Goal: Contribute content

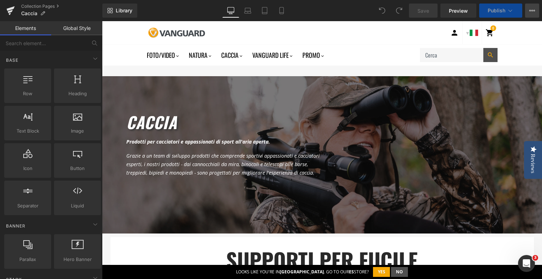
click at [529, 12] on icon at bounding box center [532, 11] width 6 height 6
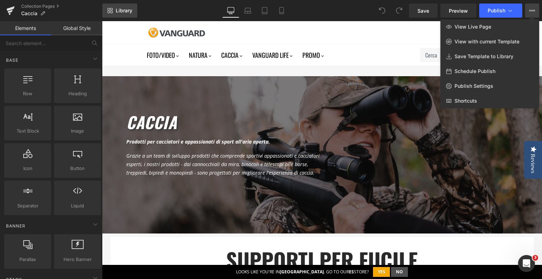
click at [118, 12] on span "Library" at bounding box center [124, 10] width 17 height 6
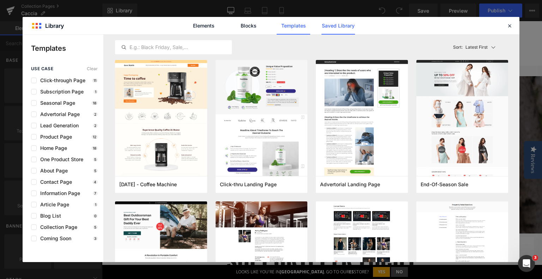
click at [346, 30] on link "Saved Library" at bounding box center [337, 26] width 33 height 18
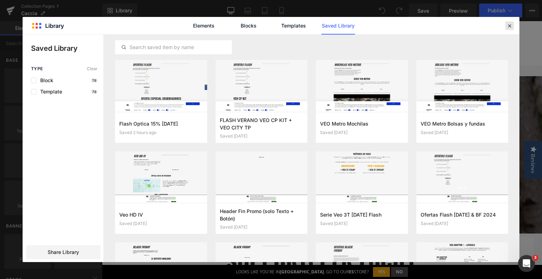
click at [509, 25] on icon at bounding box center [509, 26] width 6 height 6
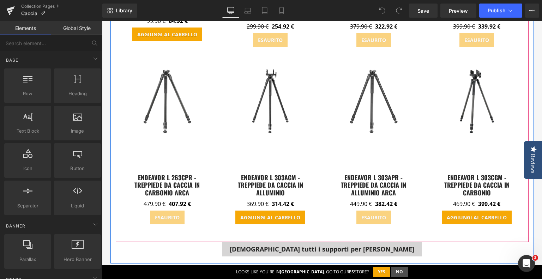
scroll to position [494, 0]
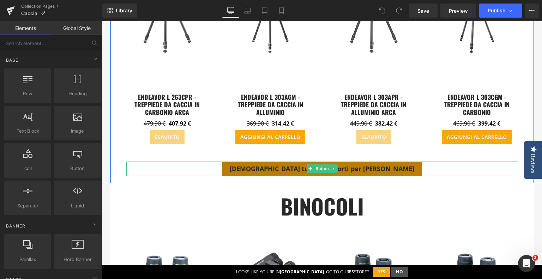
click at [294, 169] on span "[DEMOGRAPHIC_DATA] tutti i supporti per fucile" at bounding box center [322, 168] width 184 height 8
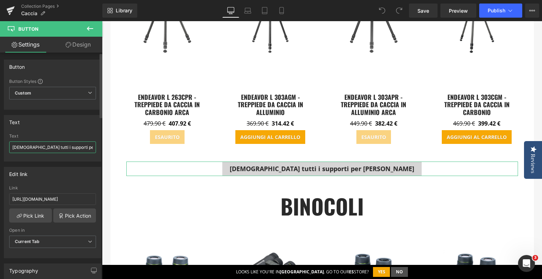
click at [36, 149] on input "[DEMOGRAPHIC_DATA] tutti i supporti per fucile" at bounding box center [52, 147] width 87 height 12
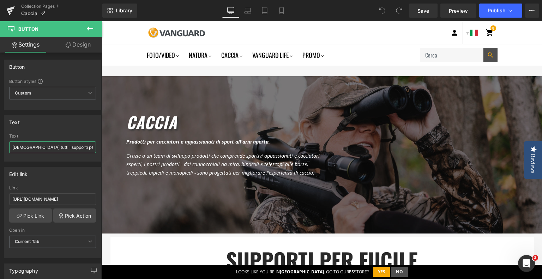
scroll to position [0, 0]
click at [341, 28] on div at bounding box center [293, 32] width 305 height 23
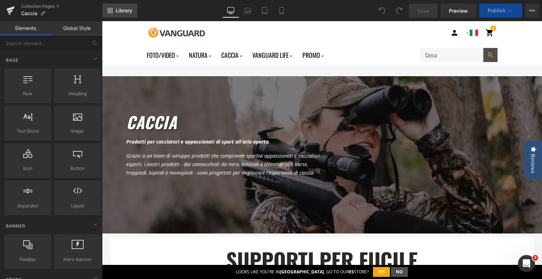
click at [127, 13] on span "Library" at bounding box center [124, 10] width 17 height 6
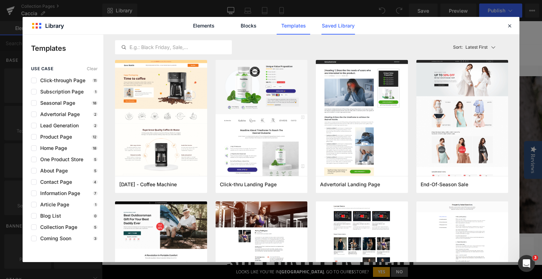
click at [349, 26] on link "Saved Library" at bounding box center [337, 26] width 33 height 18
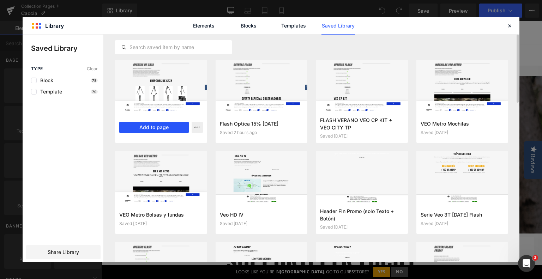
click at [154, 126] on button "Add to page" at bounding box center [153, 127] width 69 height 11
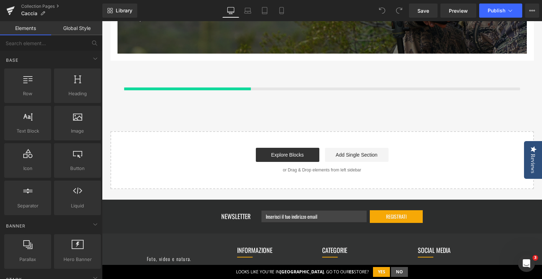
scroll to position [2448, 0]
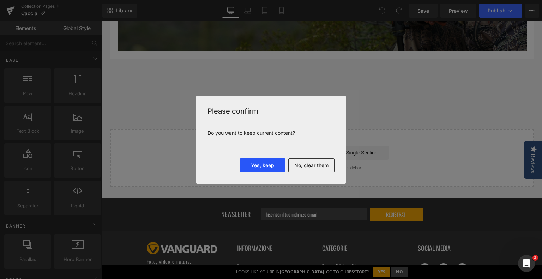
click at [264, 166] on button "Yes, keep" at bounding box center [262, 165] width 46 height 14
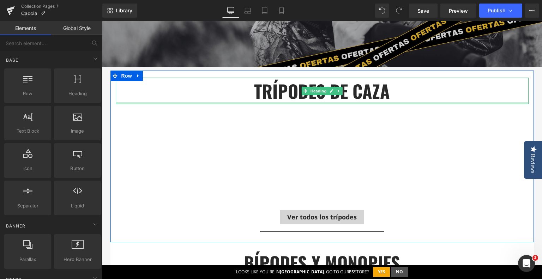
scroll to position [2625, 0]
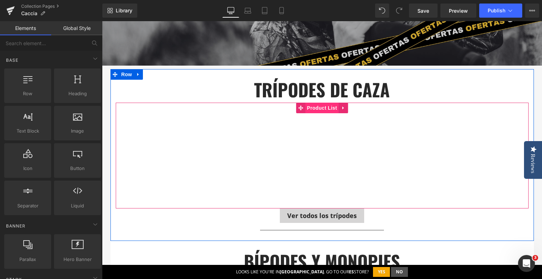
click at [314, 108] on span "Product List" at bounding box center [321, 108] width 33 height 11
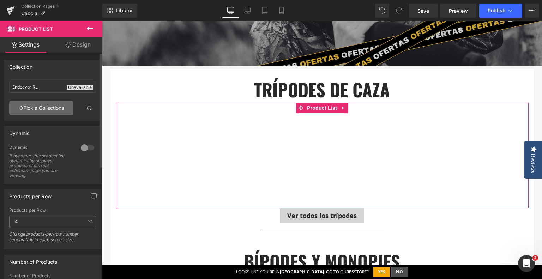
click at [40, 108] on link "Pick a Collections" at bounding box center [41, 108] width 64 height 14
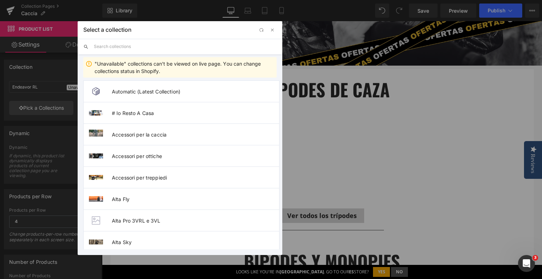
click at [121, 51] on input "text" at bounding box center [185, 47] width 183 height 16
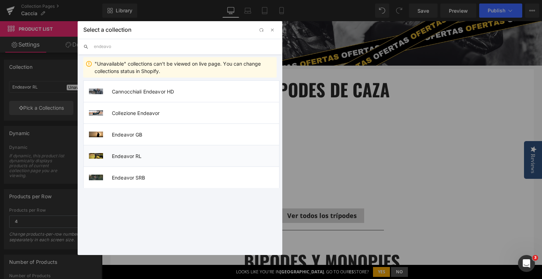
type input "endeavo"
click at [121, 156] on span "Endeavor RL" at bounding box center [195, 156] width 167 height 6
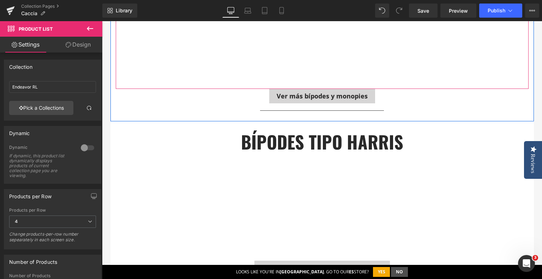
scroll to position [2871, 0]
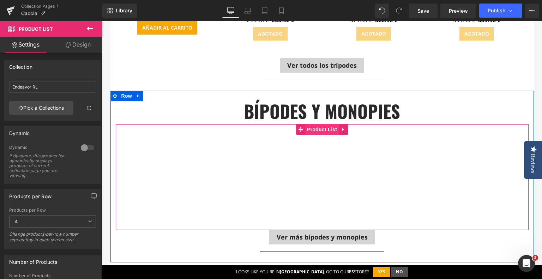
click at [322, 126] on span "Product List" at bounding box center [321, 129] width 33 height 11
click at [313, 127] on span "Product List" at bounding box center [321, 129] width 33 height 11
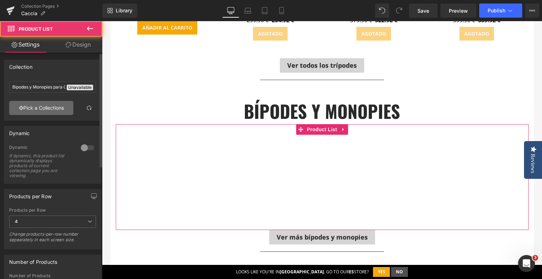
click at [42, 109] on link "Pick a Collections" at bounding box center [41, 108] width 64 height 14
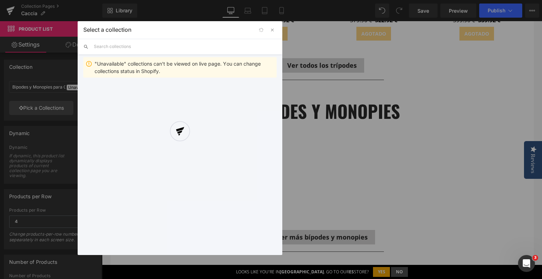
click at [127, 42] on div at bounding box center [180, 138] width 204 height 234
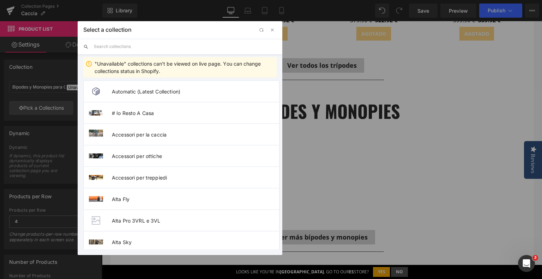
click at [121, 48] on input "text" at bounding box center [185, 47] width 183 height 16
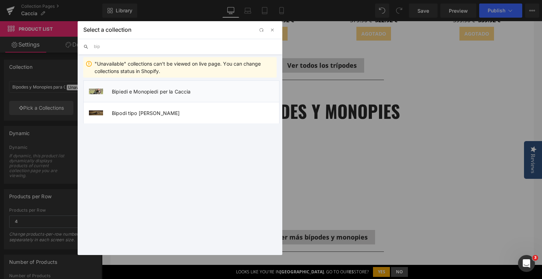
type input "bip"
click at [135, 92] on span "Bipiedi e Monopiedi per la Caccia" at bounding box center [195, 91] width 167 height 6
type input "Bipiedi e Monopiedi per la Caccia"
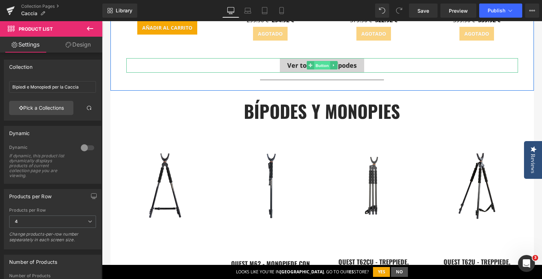
click at [314, 62] on span "Button" at bounding box center [322, 65] width 16 height 8
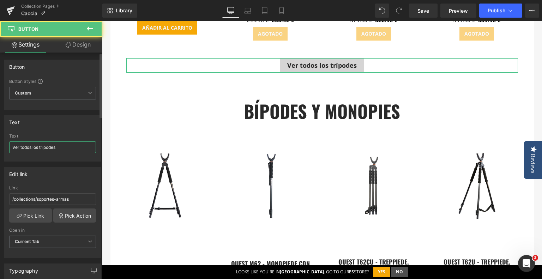
click at [60, 146] on input "Ver todos los trípodes" at bounding box center [52, 147] width 87 height 12
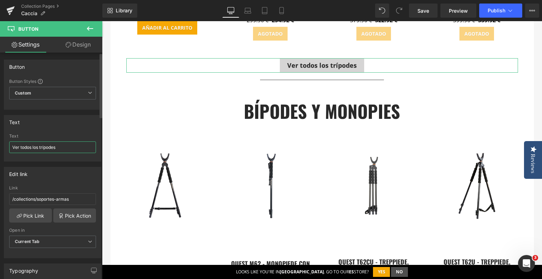
click at [60, 146] on input "Ver todos los trípodes" at bounding box center [52, 147] width 87 height 12
paste input "di tutti i supporti per fucile"
drag, startPoint x: 78, startPoint y: 143, endPoint x: 34, endPoint y: 146, distance: 44.5
click at [34, 146] on input "[DEMOGRAPHIC_DATA] tutti i supporti per fucile" at bounding box center [52, 147] width 87 height 12
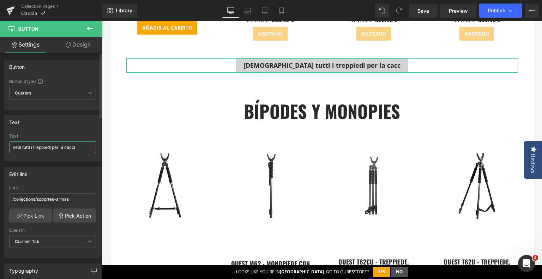
type input "Vedi tutti i treppiedi per la caccia"
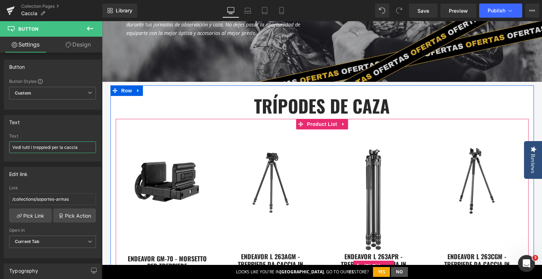
scroll to position [2589, 0]
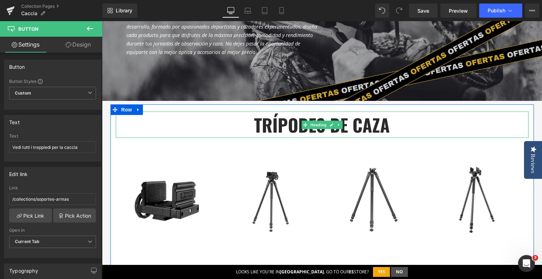
click at [265, 117] on strong "trípodes de caza" at bounding box center [322, 124] width 136 height 26
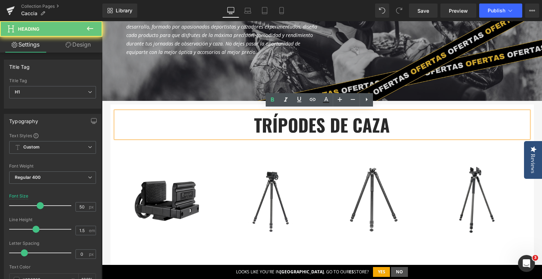
click at [265, 117] on strong "trípodes de caza" at bounding box center [322, 124] width 136 height 26
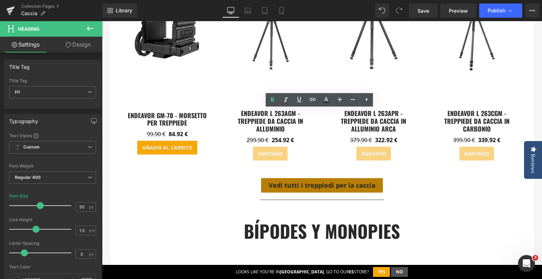
scroll to position [2766, 0]
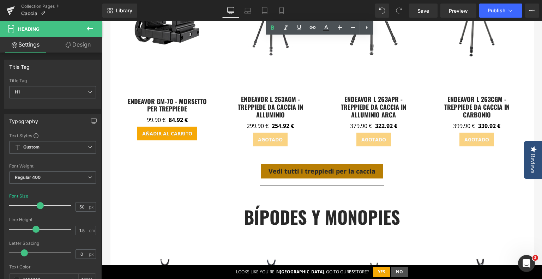
click at [314, 167] on div "Vedi tutti i treppiedi per la caccia Button" at bounding box center [321, 171] width 391 height 14
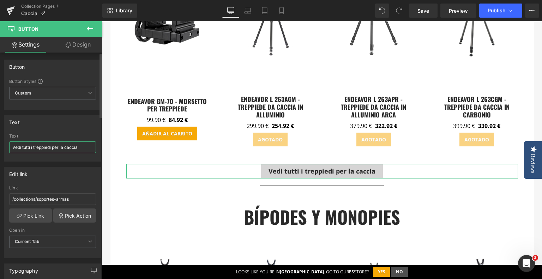
drag, startPoint x: 52, startPoint y: 146, endPoint x: 96, endPoint y: 146, distance: 44.4
click at [96, 146] on div "[DEMOGRAPHIC_DATA] tutti i treppiedi per la caccia Text Vedi tutti i treppiedi …" at bounding box center [52, 148] width 97 height 28
type input "[DEMOGRAPHIC_DATA] tutti i treppiedi"
click at [90, 136] on div "Text" at bounding box center [52, 136] width 87 height 5
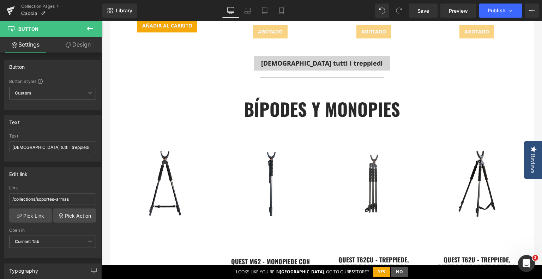
scroll to position [2977, 0]
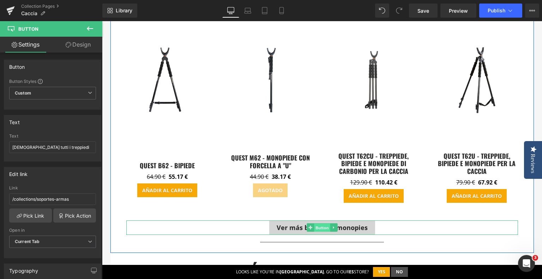
click at [316, 227] on span "Button" at bounding box center [322, 228] width 16 height 8
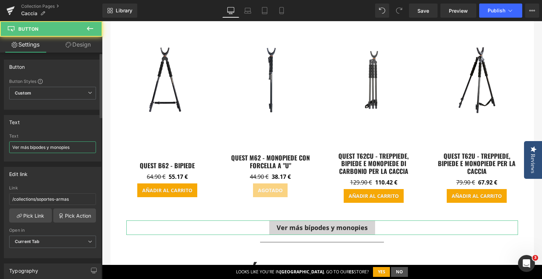
click at [31, 144] on input "Ver más bípodes y monopies" at bounding box center [52, 147] width 87 height 12
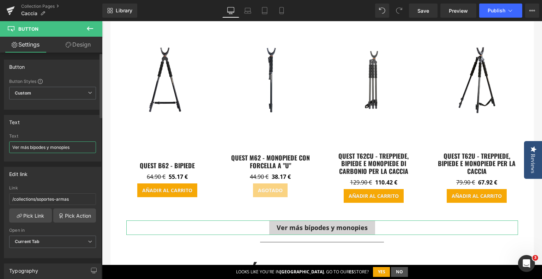
paste input "di tutti i supporti per fucile"
drag, startPoint x: 33, startPoint y: 147, endPoint x: 91, endPoint y: 147, distance: 57.8
click at [91, 147] on input "[DEMOGRAPHIC_DATA] tutti i supporti per fucile" at bounding box center [52, 147] width 87 height 12
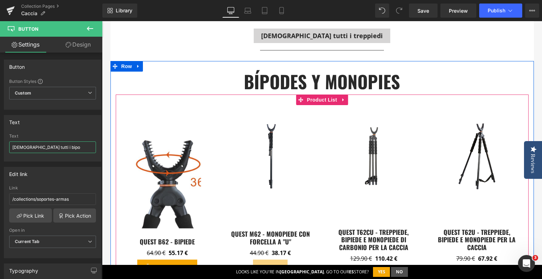
scroll to position [2907, 0]
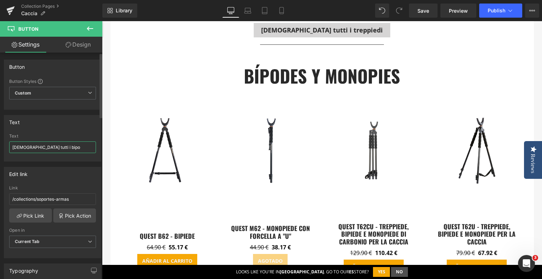
click at [43, 145] on input "[DEMOGRAPHIC_DATA] tutti i bipo" at bounding box center [52, 147] width 87 height 12
click at [62, 148] on input "Vedi tutti i bipiedi e monopede" at bounding box center [52, 147] width 87 height 12
type input "Vedi tutti i bipiedi e monopiedi"
click at [74, 127] on div "Text" at bounding box center [52, 121] width 97 height 13
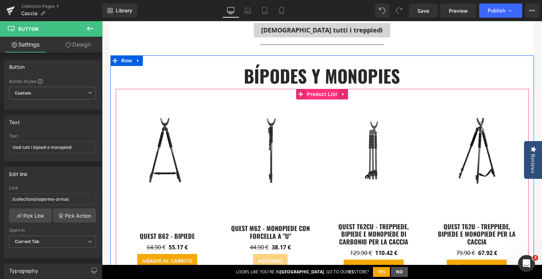
click at [319, 93] on span "Product List" at bounding box center [321, 94] width 33 height 11
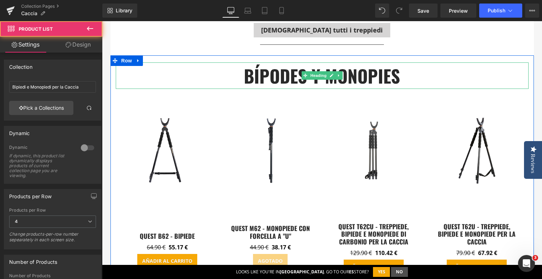
click at [264, 78] on strong "bípodes y monopies" at bounding box center [322, 75] width 156 height 26
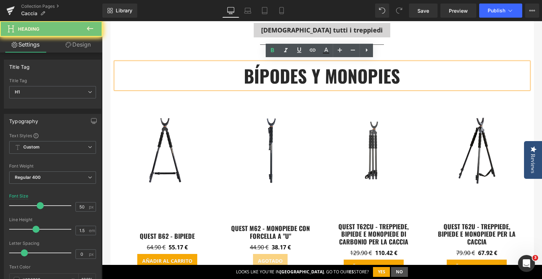
click at [264, 78] on strong "bípodes y monopies" at bounding box center [322, 75] width 156 height 26
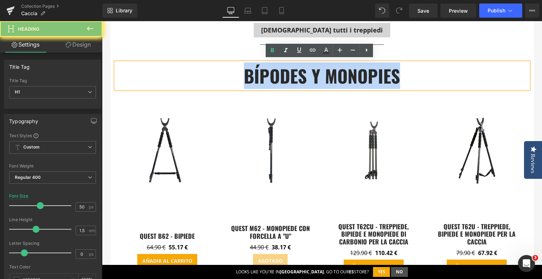
click at [264, 78] on strong "bípodes y monopies" at bounding box center [322, 75] width 156 height 26
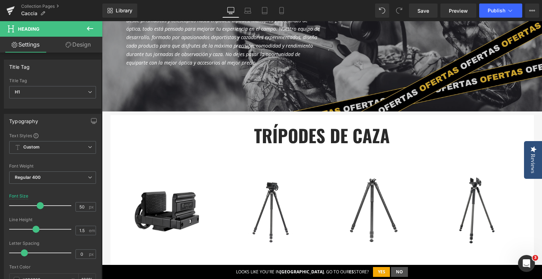
scroll to position [2484, 0]
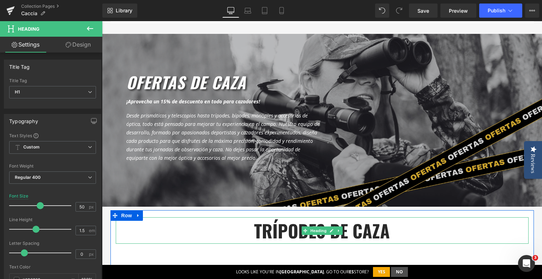
click at [273, 235] on strong "trípodes de caza" at bounding box center [322, 230] width 136 height 26
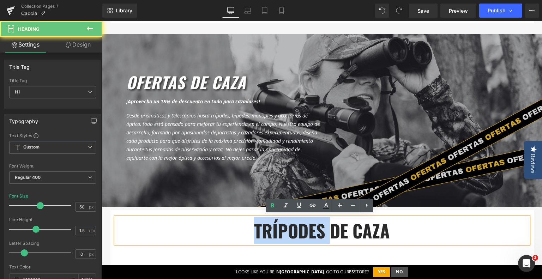
click at [273, 235] on strong "trípodes de caza" at bounding box center [322, 230] width 136 height 26
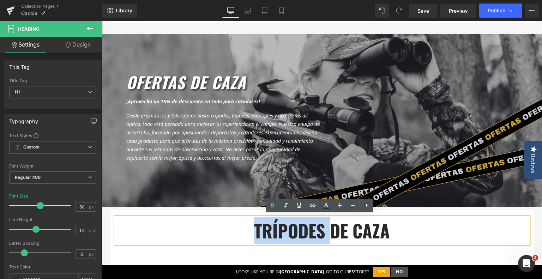
click at [273, 235] on strong "trípodes de caza" at bounding box center [322, 230] width 136 height 26
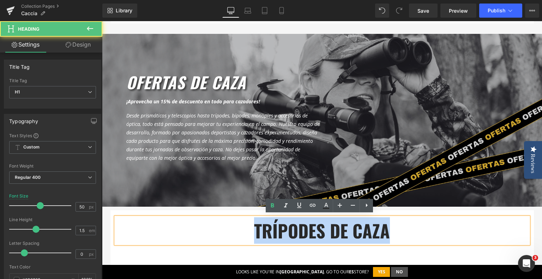
click at [273, 235] on strong "trípodes de caza" at bounding box center [322, 230] width 136 height 26
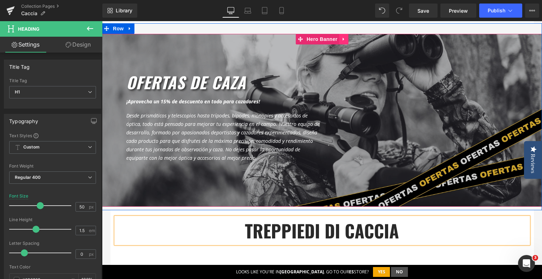
click at [341, 38] on icon at bounding box center [343, 38] width 5 height 5
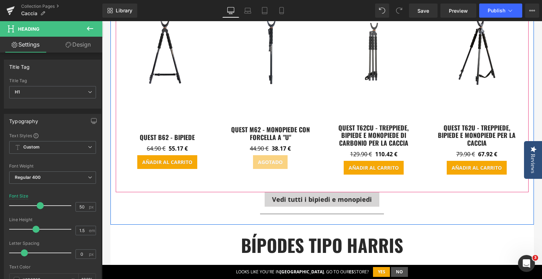
scroll to position [3118, 0]
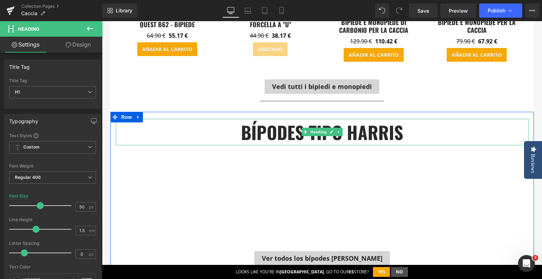
click at [261, 124] on b "bípodes tipo harris" at bounding box center [322, 132] width 162 height 26
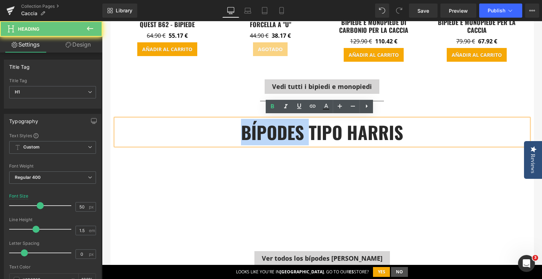
click at [261, 124] on b "bípodes tipo harris" at bounding box center [322, 132] width 162 height 26
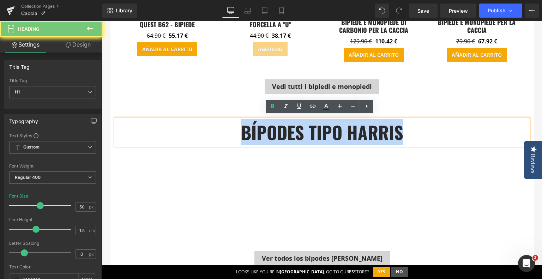
click at [261, 124] on b "bípodes tipo harris" at bounding box center [322, 132] width 162 height 26
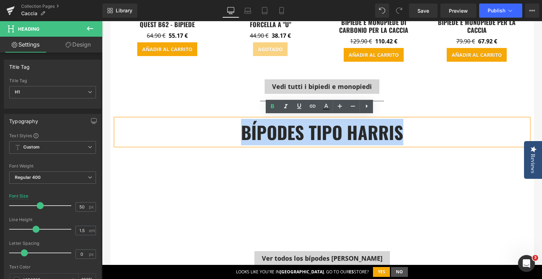
click at [261, 124] on b "bípodes tipo harris" at bounding box center [322, 132] width 162 height 26
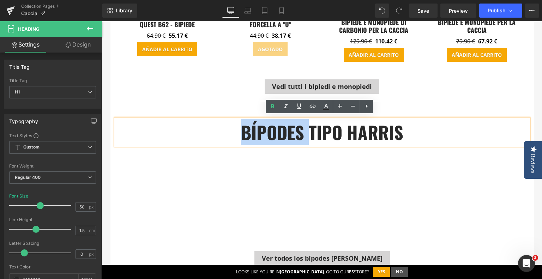
click at [261, 124] on b "bípodes tipo harris" at bounding box center [322, 132] width 162 height 26
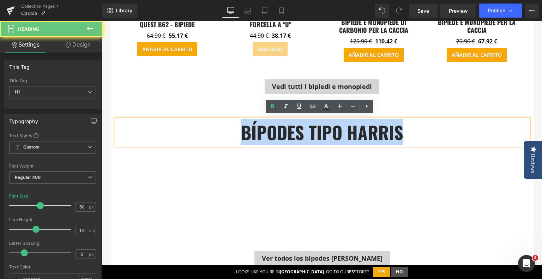
click at [261, 124] on b "bípodes tipo harris" at bounding box center [322, 132] width 162 height 26
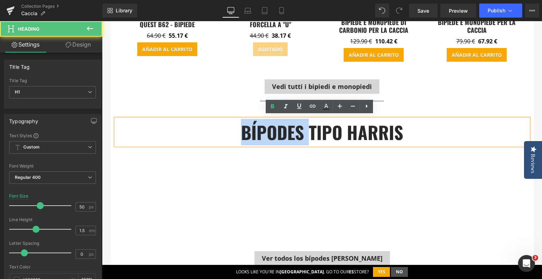
click at [261, 124] on b "bípodes tipo harris" at bounding box center [322, 132] width 162 height 26
drag, startPoint x: 338, startPoint y: 132, endPoint x: 240, endPoint y: 133, distance: 98.4
click at [241, 133] on b "bípodes tipo harris" at bounding box center [322, 132] width 162 height 26
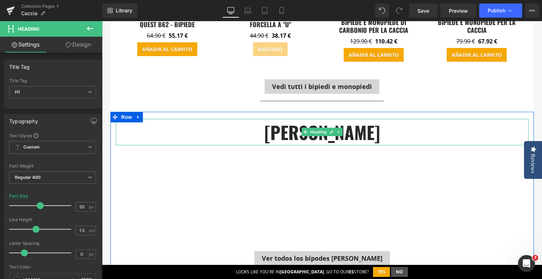
click at [269, 128] on b "[PERSON_NAME]" at bounding box center [322, 132] width 116 height 26
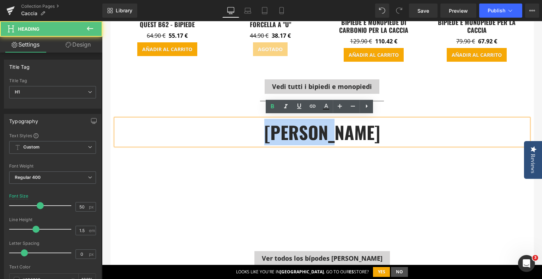
click at [269, 128] on b "[PERSON_NAME]" at bounding box center [322, 132] width 116 height 26
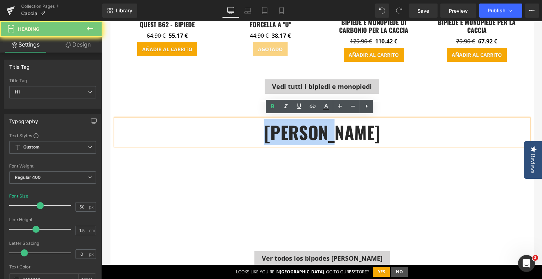
click at [269, 128] on b "[PERSON_NAME]" at bounding box center [322, 132] width 116 height 26
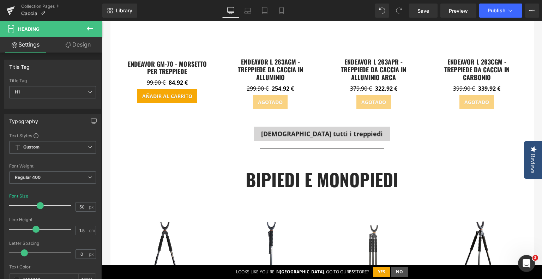
scroll to position [2871, 0]
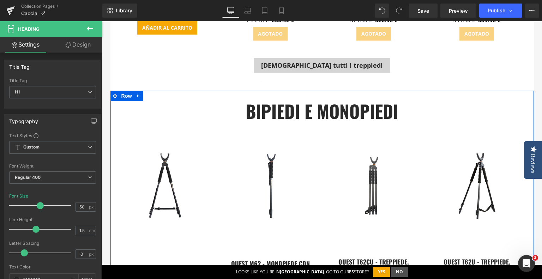
click at [256, 112] on b "bipiedi e monopiedi" at bounding box center [321, 111] width 153 height 26
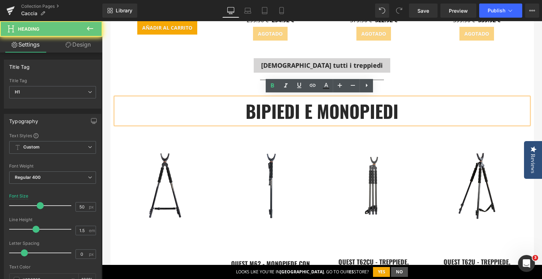
click at [256, 112] on b "bipiedi e monopiedi" at bounding box center [321, 111] width 153 height 26
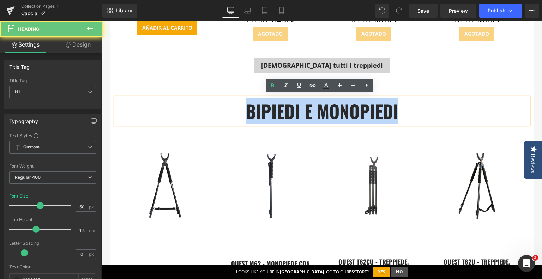
click at [256, 112] on b "bipiedi e monopiedi" at bounding box center [321, 111] width 153 height 26
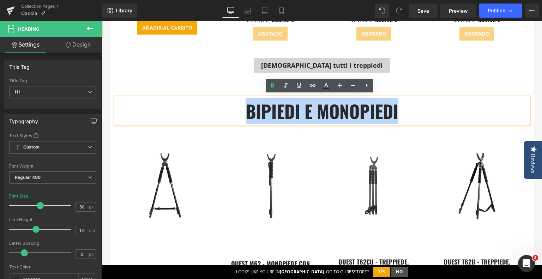
click at [256, 112] on b "bipiedi e monopiedi" at bounding box center [321, 111] width 153 height 26
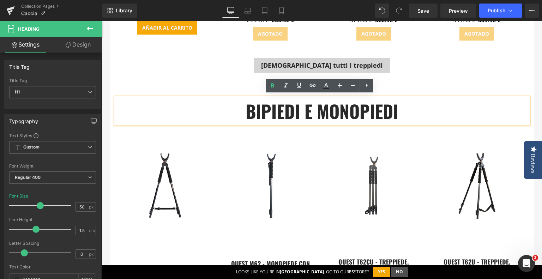
click at [256, 112] on b "bipiedi e monopiedi" at bounding box center [321, 111] width 153 height 26
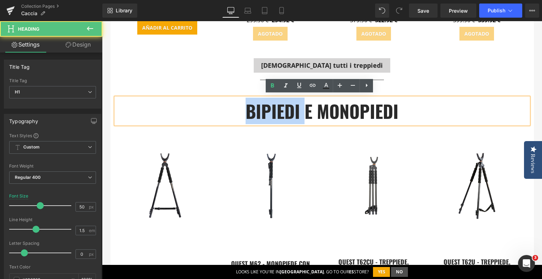
click at [256, 112] on b "bipiedi e monopiedi" at bounding box center [321, 111] width 153 height 26
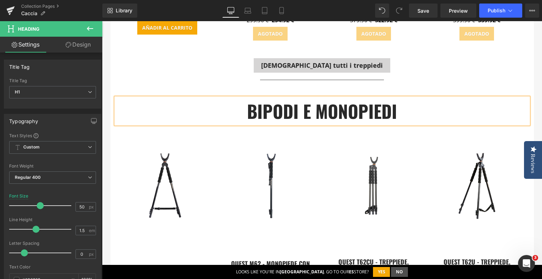
click at [342, 106] on b "bipodi e monopiedi" at bounding box center [322, 111] width 150 height 26
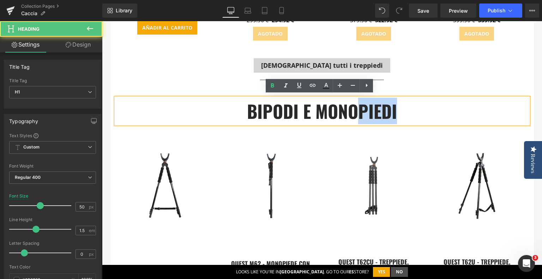
drag, startPoint x: 358, startPoint y: 108, endPoint x: 419, endPoint y: 111, distance: 61.8
click at [419, 111] on h1 "bipodi e monopiedi" at bounding box center [322, 111] width 413 height 26
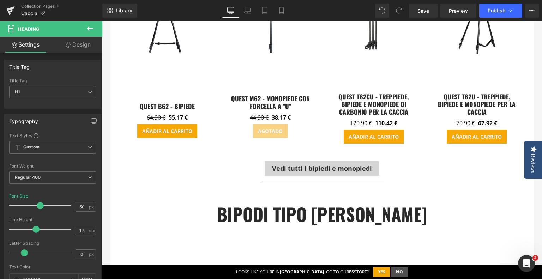
scroll to position [3048, 0]
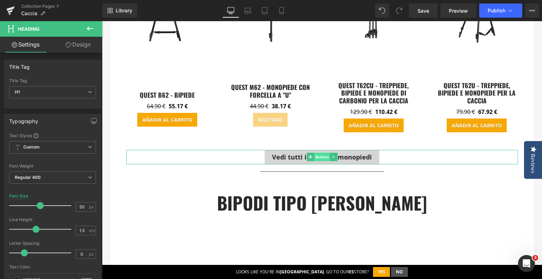
click at [314, 153] on span "Button" at bounding box center [322, 157] width 16 height 8
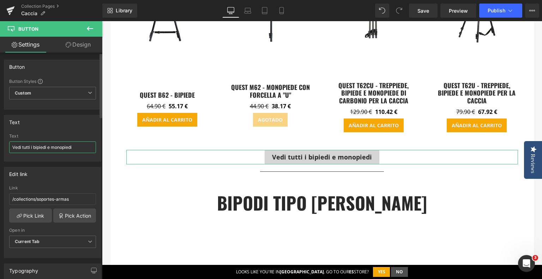
drag, startPoint x: 22, startPoint y: 126, endPoint x: 76, endPoint y: 147, distance: 58.5
click at [76, 147] on input "Vedi tutti i bipiedi e monopiedi" at bounding box center [52, 147] width 87 height 12
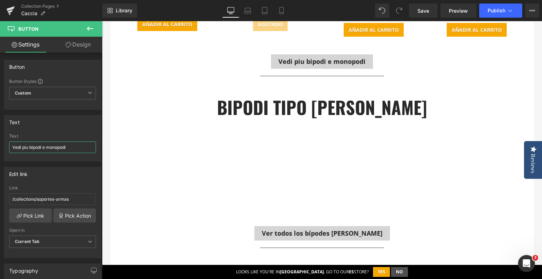
scroll to position [3153, 0]
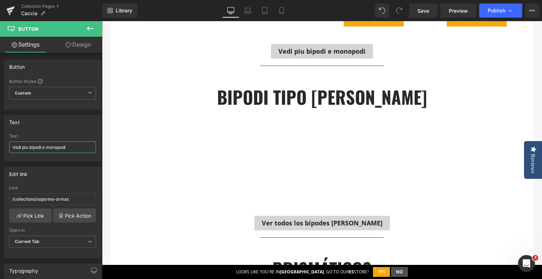
type input "Vedi piu bipodi e monopodi"
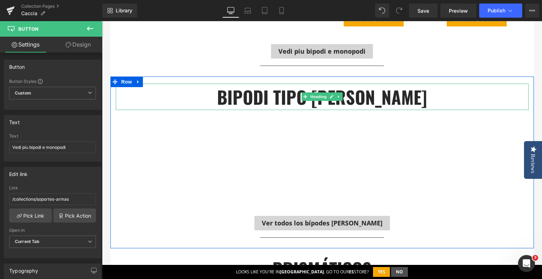
click at [269, 93] on b "Bipodi tipo [PERSON_NAME]" at bounding box center [322, 97] width 210 height 26
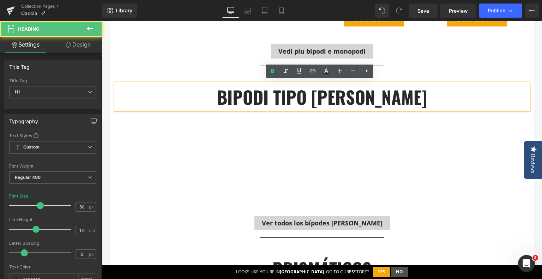
click at [317, 93] on b "Bipodi tipo [PERSON_NAME]" at bounding box center [322, 97] width 210 height 26
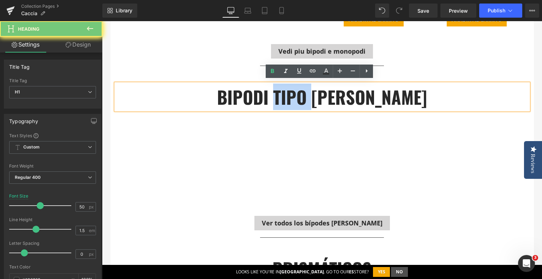
click at [317, 93] on b "Bipodi tipo [PERSON_NAME]" at bounding box center [322, 97] width 210 height 26
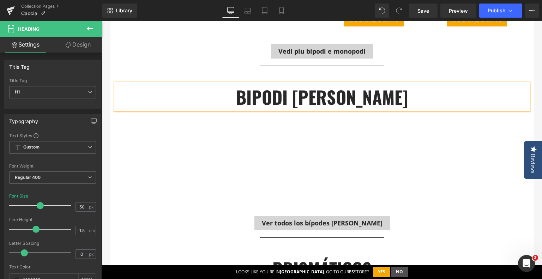
click at [102, 21] on div at bounding box center [102, 21] width 0 height 0
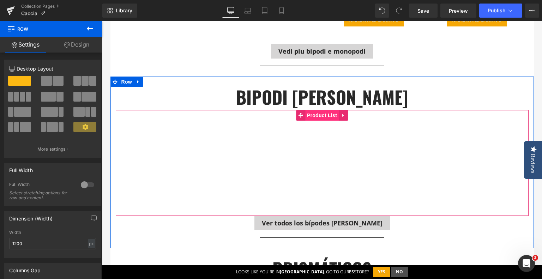
click at [318, 115] on span "Product List" at bounding box center [321, 115] width 33 height 11
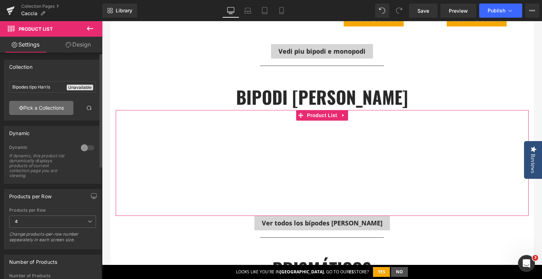
click at [56, 106] on link "Pick a Collections" at bounding box center [41, 108] width 64 height 14
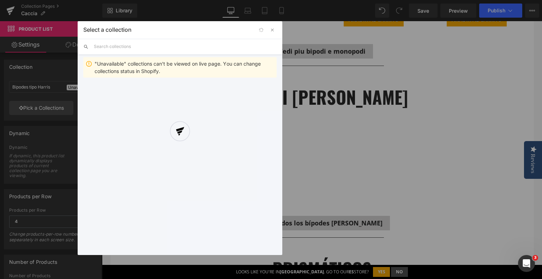
click at [160, 45] on div at bounding box center [180, 138] width 204 height 234
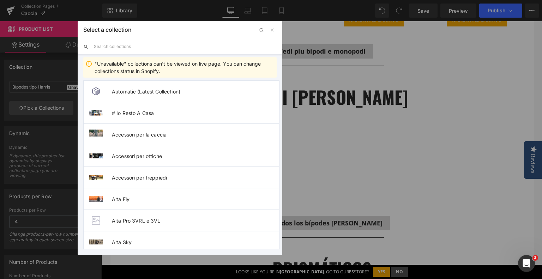
click at [151, 53] on input "text" at bounding box center [185, 47] width 183 height 16
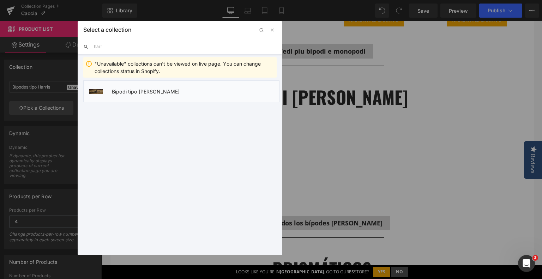
type input "harr"
click at [155, 91] on span "Bipodi tipo [PERSON_NAME]" at bounding box center [195, 91] width 167 height 6
type input "Bipodi tipo [PERSON_NAME]"
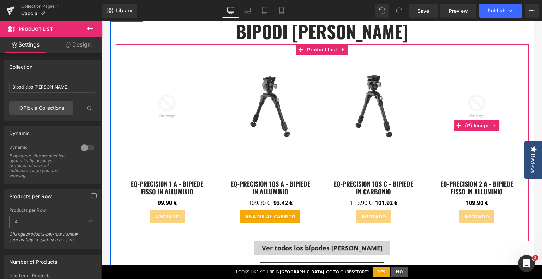
scroll to position [3189, 0]
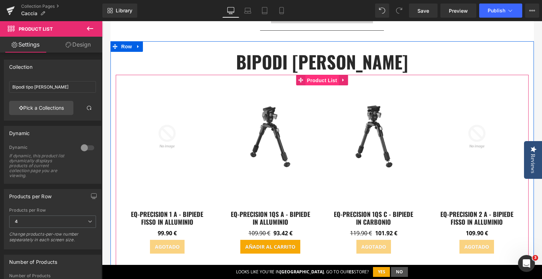
click at [306, 78] on span "Product List" at bounding box center [321, 80] width 33 height 11
click at [322, 80] on span "Product List" at bounding box center [321, 80] width 33 height 11
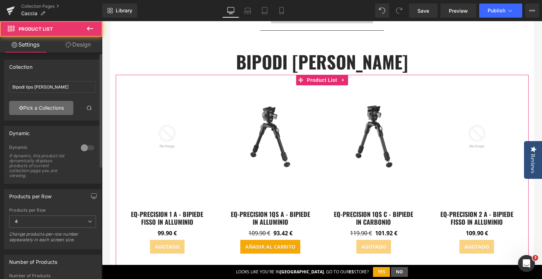
click at [30, 108] on link "Pick a Collections" at bounding box center [41, 108] width 64 height 14
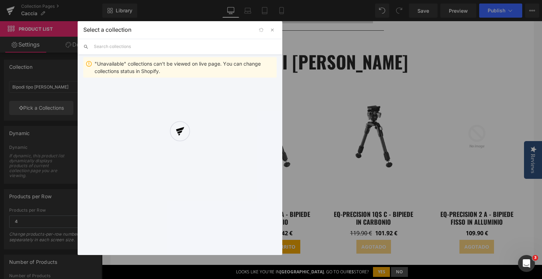
click at [157, 49] on div at bounding box center [180, 138] width 204 height 234
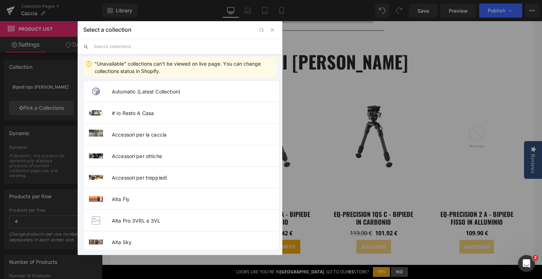
click at [154, 44] on input "text" at bounding box center [185, 47] width 183 height 16
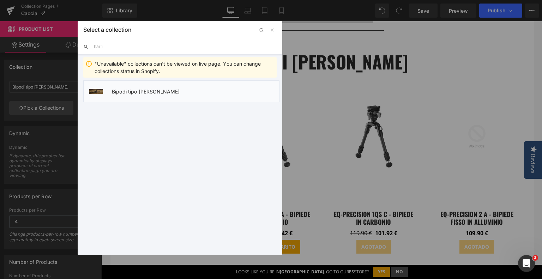
type input "harri"
click at [135, 92] on span "Bipodi tipo [PERSON_NAME]" at bounding box center [195, 91] width 167 height 6
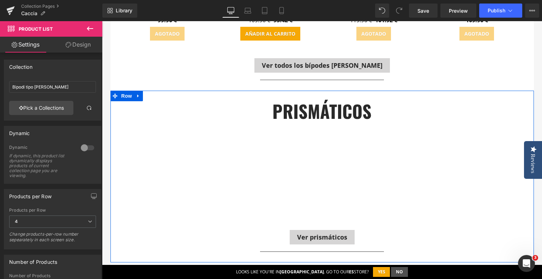
scroll to position [3435, 0]
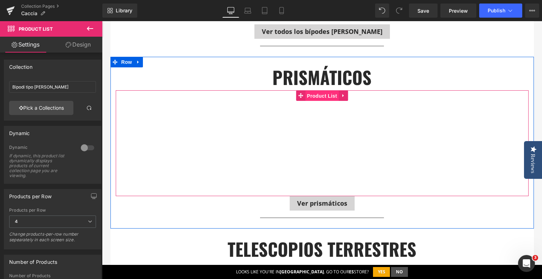
click at [315, 94] on span "Product List" at bounding box center [321, 96] width 33 height 11
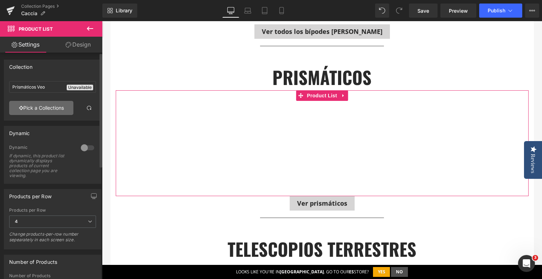
click at [33, 109] on link "Pick a Collections" at bounding box center [41, 108] width 64 height 14
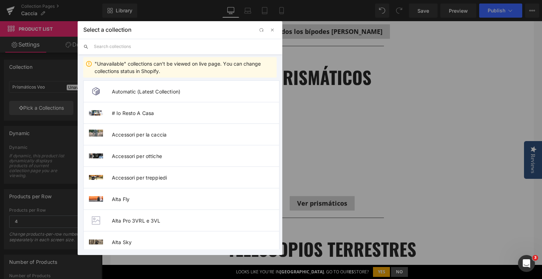
click at [148, 42] on input "text" at bounding box center [185, 47] width 183 height 16
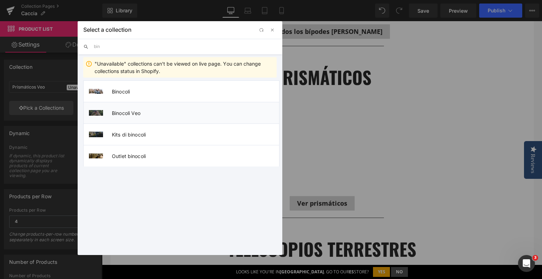
type input "bin"
click at [123, 117] on li "Binocoli Veo" at bounding box center [181, 113] width 196 height 22
type input "Binocoli Veo"
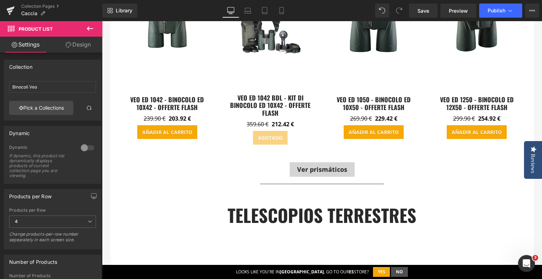
scroll to position [3682, 0]
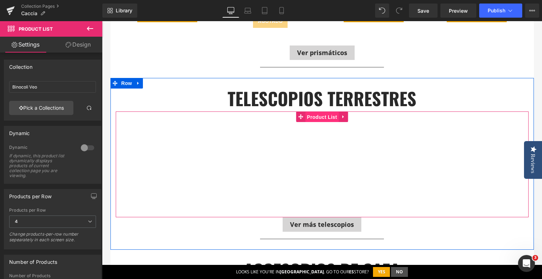
click at [314, 114] on span "Product List" at bounding box center [321, 117] width 33 height 11
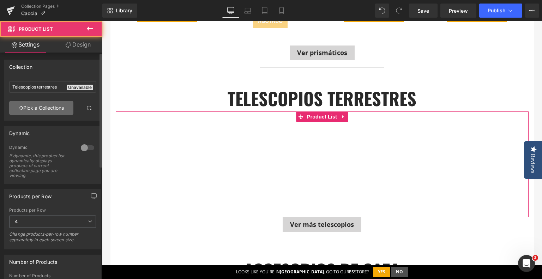
click at [66, 111] on link "Pick a Collections" at bounding box center [41, 108] width 64 height 14
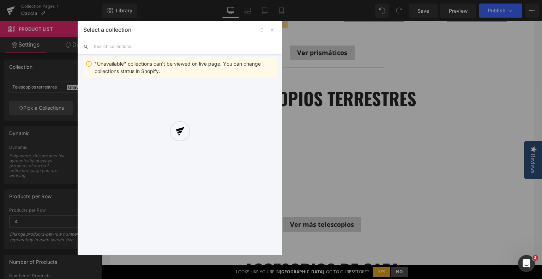
click at [156, 45] on input "text" at bounding box center [185, 47] width 183 height 16
click at [154, 47] on input "tele" at bounding box center [185, 47] width 183 height 16
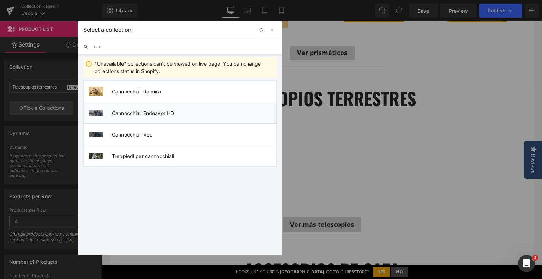
type input "can"
click at [168, 116] on li "Cannocchiali Endeavor HD" at bounding box center [179, 113] width 193 height 22
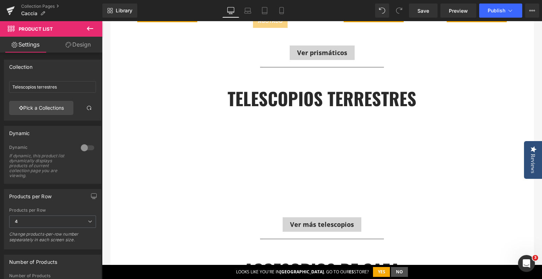
type input "Cannocchiali Endeavor HD"
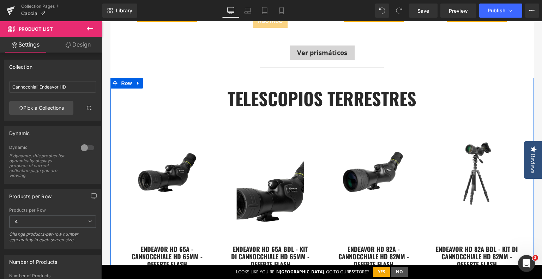
scroll to position [3718, 0]
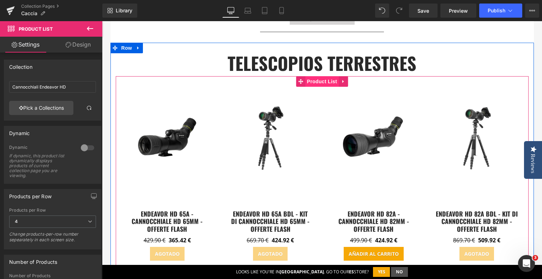
click at [311, 76] on span "Product List" at bounding box center [321, 81] width 33 height 11
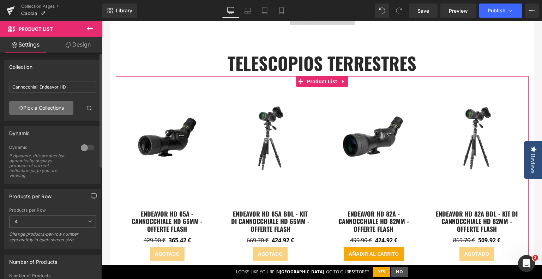
click at [45, 108] on link "Pick a Collections" at bounding box center [41, 108] width 64 height 14
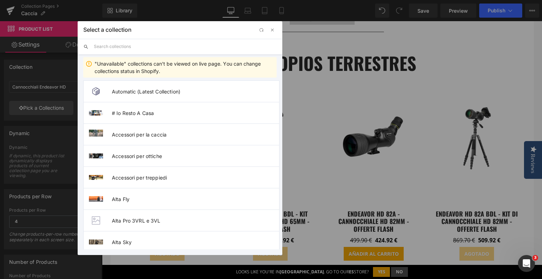
click at [146, 45] on input "text" at bounding box center [185, 47] width 183 height 16
click at [145, 46] on input "text" at bounding box center [185, 47] width 183 height 16
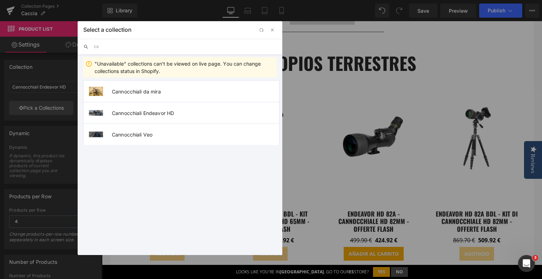
type input "c"
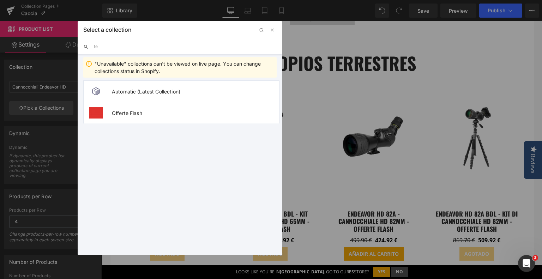
type input "t"
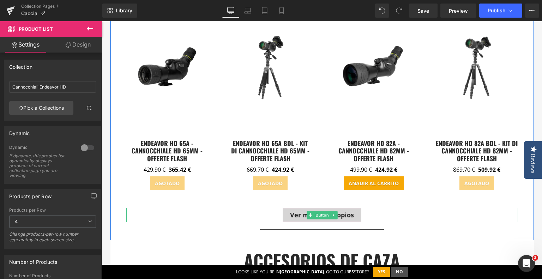
scroll to position [3894, 0]
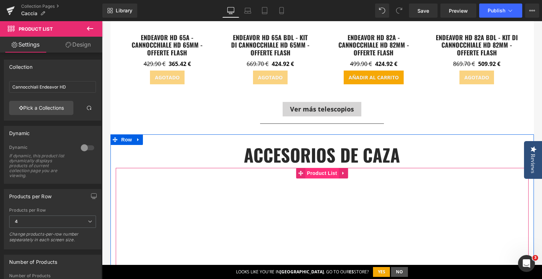
click at [309, 172] on span "Product List" at bounding box center [321, 173] width 33 height 11
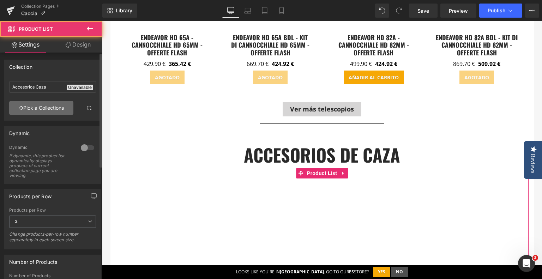
click at [27, 105] on link "Pick a Collections" at bounding box center [41, 108] width 64 height 14
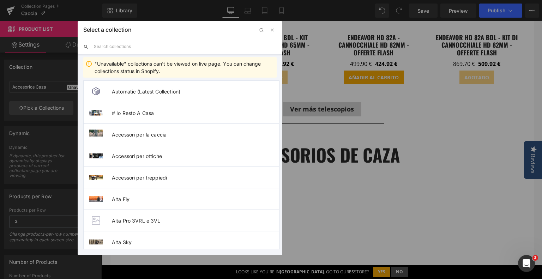
click at [152, 48] on div "Select a collection Back to Library Insert "Unavailable" collections can't be v…" at bounding box center [180, 138] width 204 height 234
click at [152, 48] on input "text" at bounding box center [185, 47] width 183 height 16
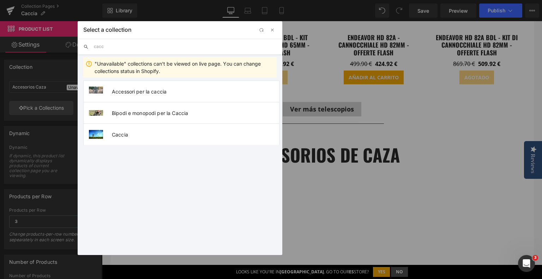
type input "cacci"
click at [144, 96] on li "Accessori per la caccia" at bounding box center [181, 91] width 196 height 22
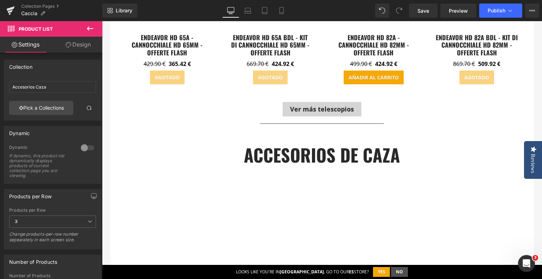
type input "Accessori per la caccia"
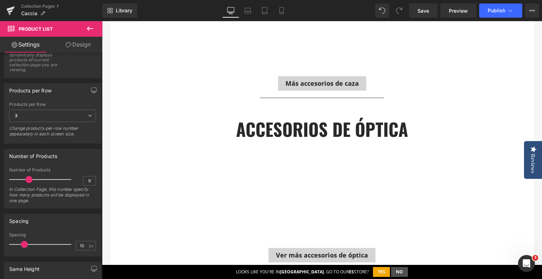
scroll to position [4634, 0]
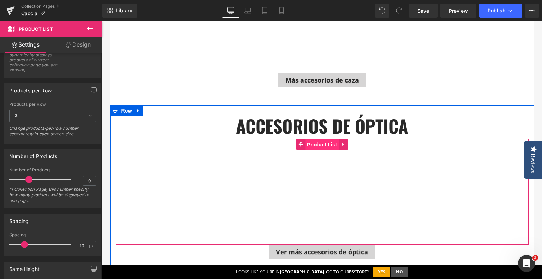
click at [314, 141] on span "Product List" at bounding box center [321, 144] width 33 height 11
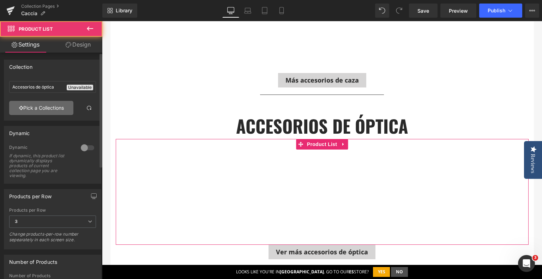
click at [19, 111] on link "Pick a Collections" at bounding box center [41, 108] width 64 height 14
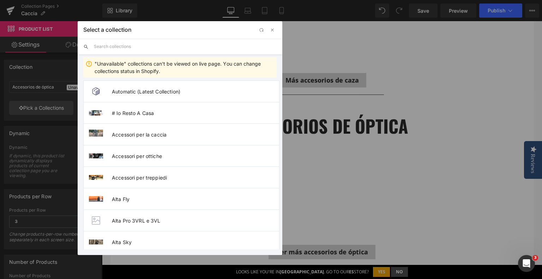
click at [145, 47] on input "text" at bounding box center [185, 47] width 183 height 16
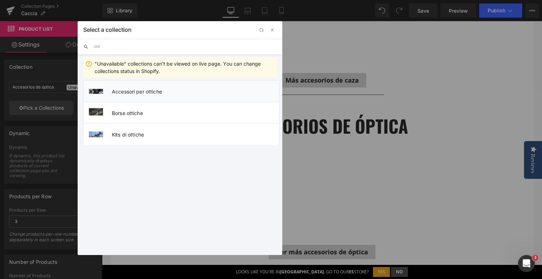
type input "otti"
drag, startPoint x: 32, startPoint y: 68, endPoint x: 134, endPoint y: 89, distance: 104.1
click at [134, 89] on span "Accessori per ottiche" at bounding box center [195, 91] width 167 height 6
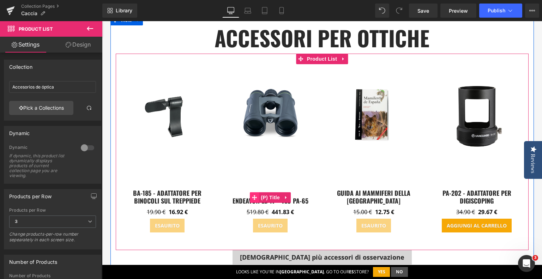
scroll to position [2131, 0]
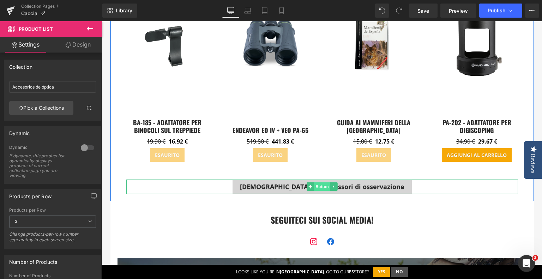
click at [314, 184] on span "Button" at bounding box center [322, 186] width 16 height 8
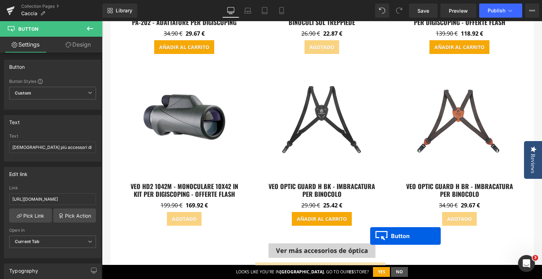
scroll to position [5093, 0]
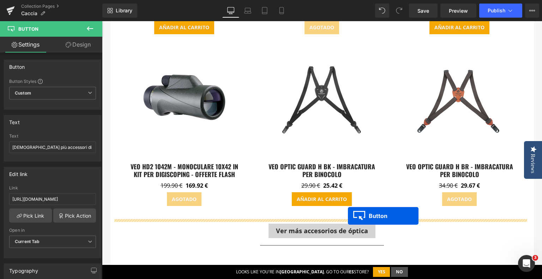
drag, startPoint x: 307, startPoint y: 186, endPoint x: 348, endPoint y: 216, distance: 50.5
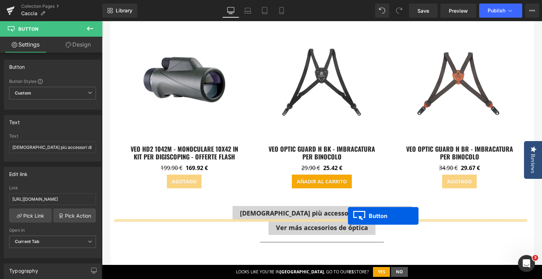
scroll to position [5075, 0]
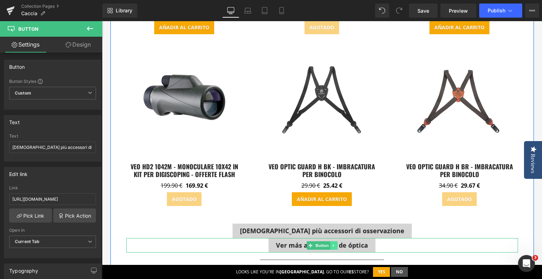
click at [330, 241] on link at bounding box center [333, 245] width 7 height 8
click at [335, 243] on icon at bounding box center [337, 245] width 4 height 4
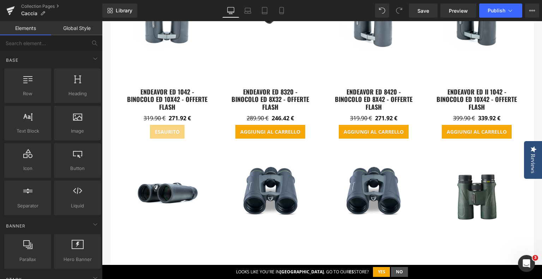
scroll to position [585, 0]
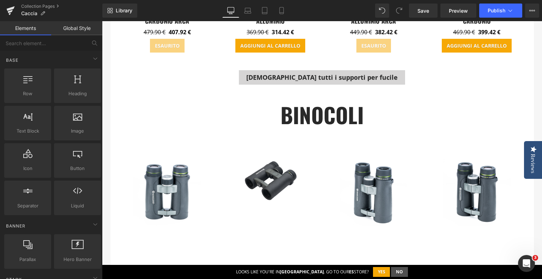
click at [304, 114] on div "BINOCOLI Heading" at bounding box center [322, 115] width 413 height 32
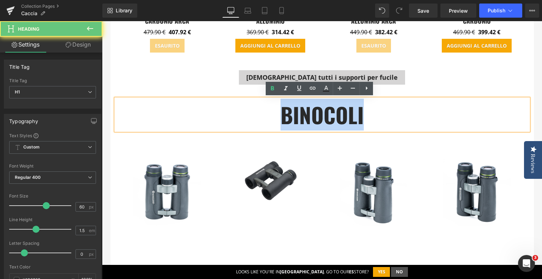
click at [304, 114] on h1 "BINOCOLI" at bounding box center [322, 115] width 413 height 32
copy h1 "BINOCOLI"
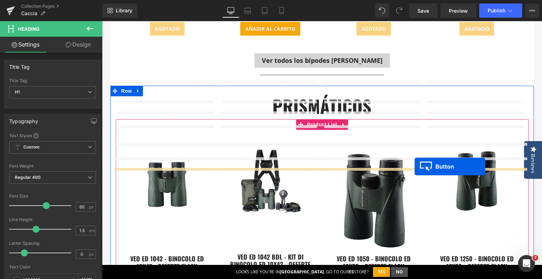
scroll to position [3476, 0]
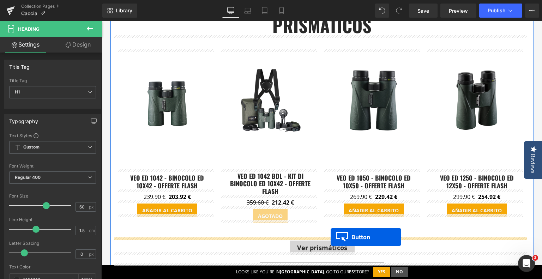
drag, startPoint x: 305, startPoint y: 94, endPoint x: 330, endPoint y: 237, distance: 145.3
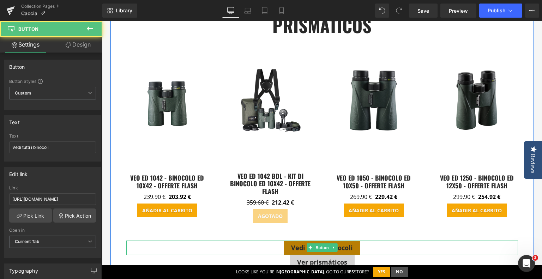
scroll to position [3564, 0]
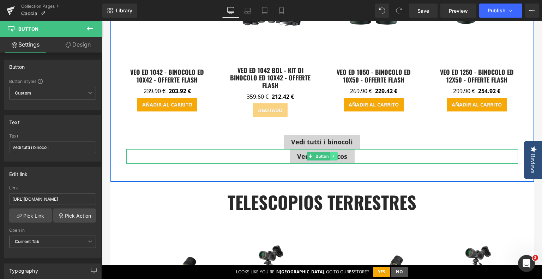
click at [332, 155] on icon at bounding box center [332, 156] width 1 height 2
click at [335, 154] on icon at bounding box center [337, 156] width 4 height 4
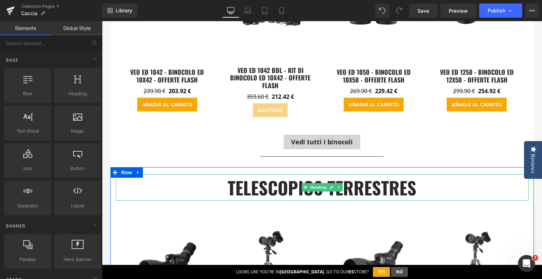
scroll to position [3388, 0]
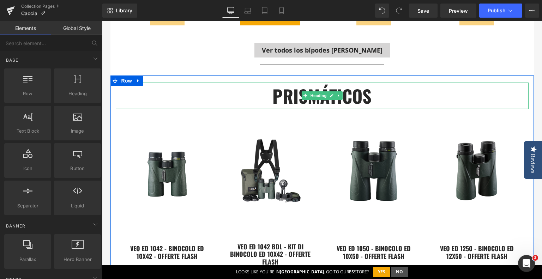
click at [286, 95] on strong "prismáticos" at bounding box center [321, 96] width 99 height 26
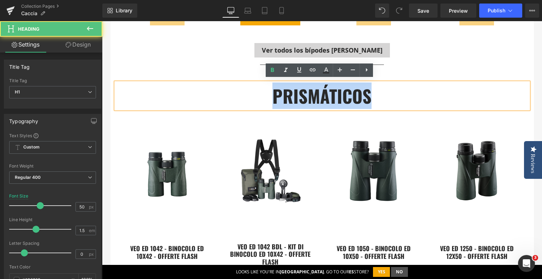
click at [286, 95] on strong "prismáticos" at bounding box center [321, 96] width 99 height 26
paste div
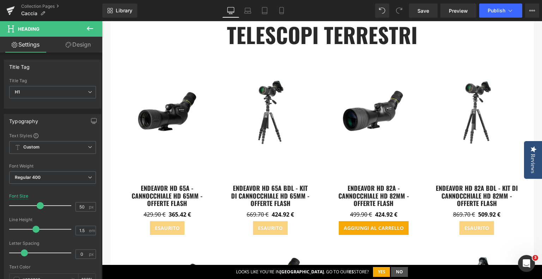
scroll to position [1026, 0]
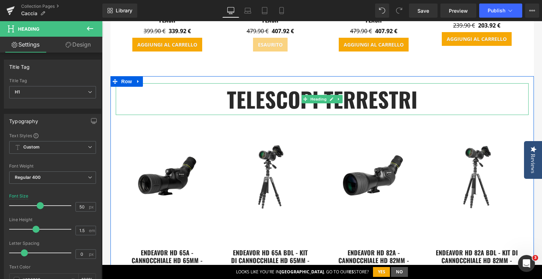
click at [251, 93] on h1 "telescopi terrestri" at bounding box center [322, 99] width 413 height 32
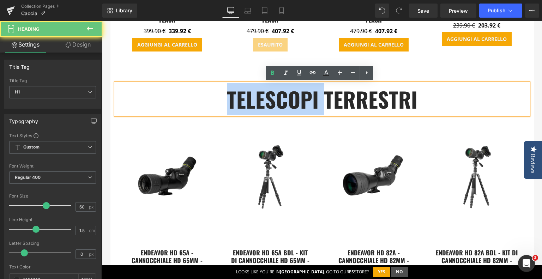
click at [251, 93] on h1 "telescopi terrestri" at bounding box center [322, 99] width 413 height 32
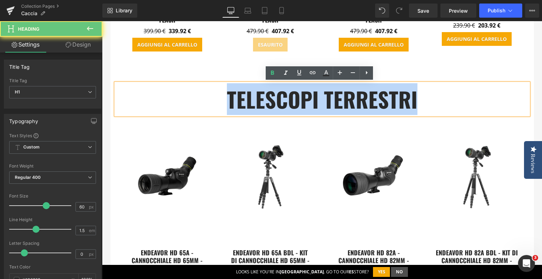
click at [251, 93] on h1 "telescopi terrestri" at bounding box center [322, 99] width 413 height 32
copy h1 "telescopi terrestri"
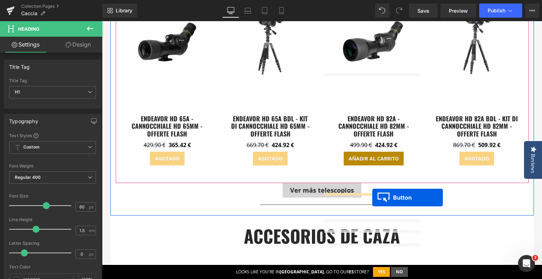
scroll to position [3846, 0]
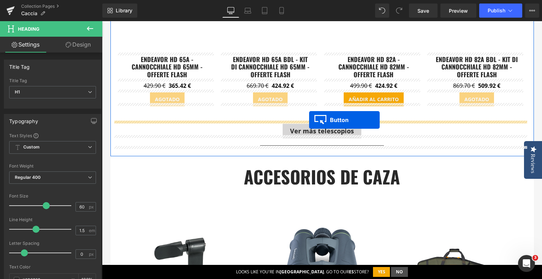
drag, startPoint x: 307, startPoint y: 115, endPoint x: 309, endPoint y: 120, distance: 5.8
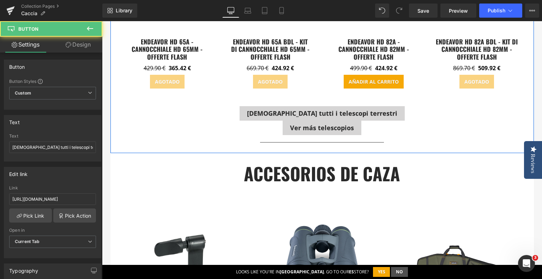
scroll to position [3829, 0]
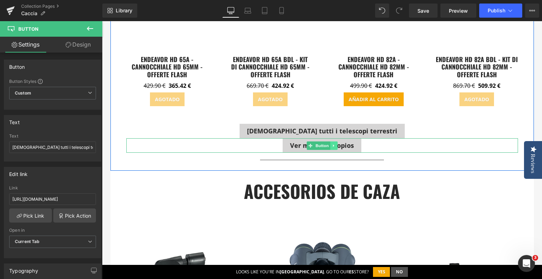
click at [332, 143] on icon at bounding box center [333, 145] width 4 height 4
click at [335, 143] on icon at bounding box center [337, 145] width 4 height 4
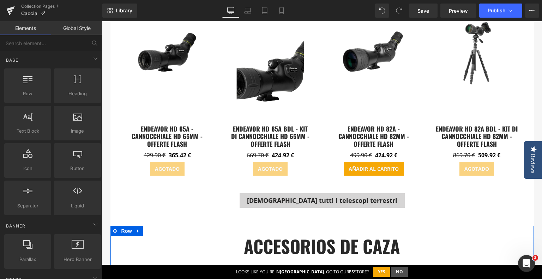
scroll to position [3688, 0]
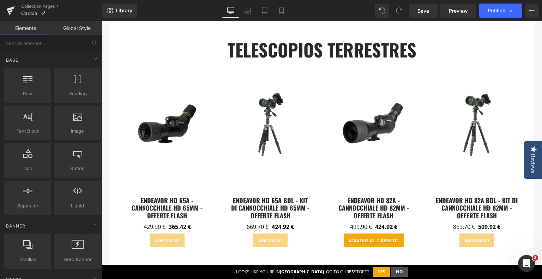
click at [279, 43] on strong "telescopios terrestres" at bounding box center [321, 49] width 189 height 26
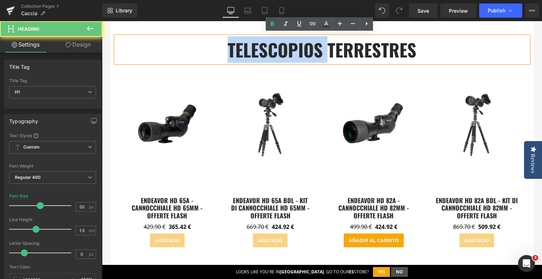
click at [279, 43] on strong "telescopios terrestres" at bounding box center [321, 49] width 189 height 26
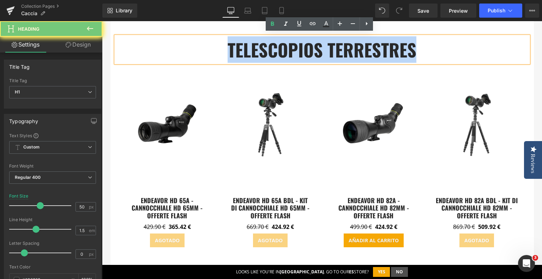
click at [279, 43] on strong "telescopios terrestres" at bounding box center [321, 49] width 189 height 26
paste div
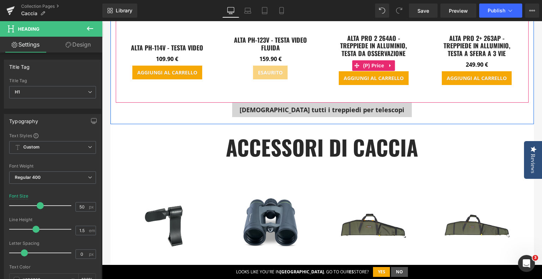
scroll to position [1678, 0]
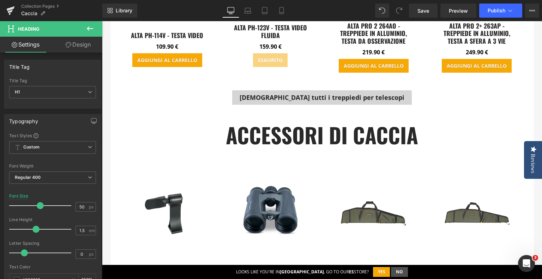
click at [273, 132] on h1 "accessori di caccia" at bounding box center [322, 135] width 413 height 32
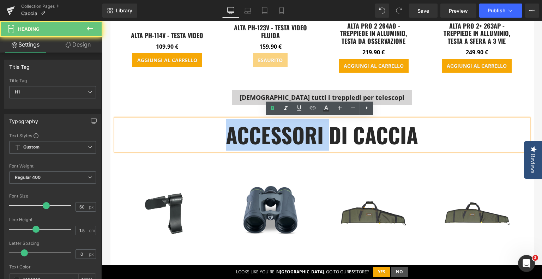
click at [273, 132] on h1 "accessori di caccia" at bounding box center [322, 135] width 413 height 32
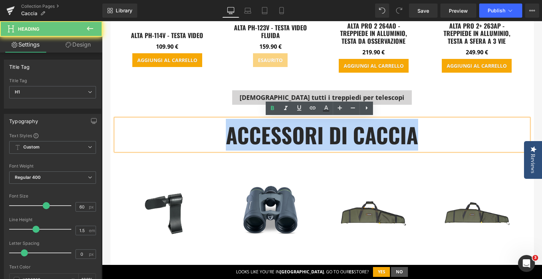
click at [273, 132] on h1 "accessori di caccia" at bounding box center [322, 135] width 413 height 32
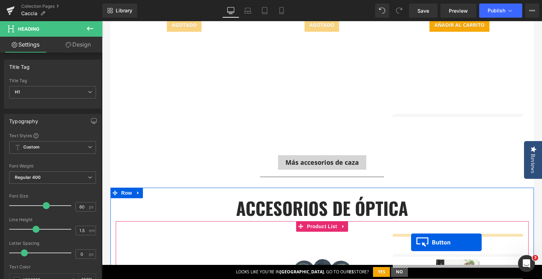
scroll to position [4463, 0]
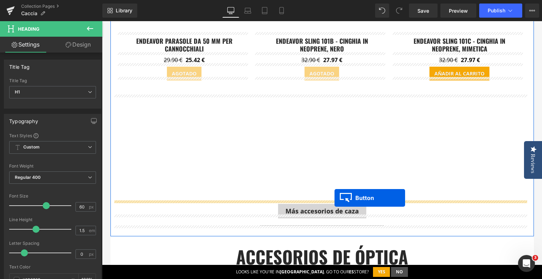
drag, startPoint x: 306, startPoint y: 177, endPoint x: 334, endPoint y: 198, distance: 35.0
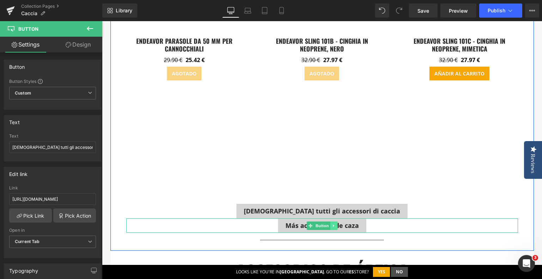
click at [331, 224] on icon at bounding box center [333, 226] width 4 height 4
click at [335, 224] on icon at bounding box center [337, 226] width 4 height 4
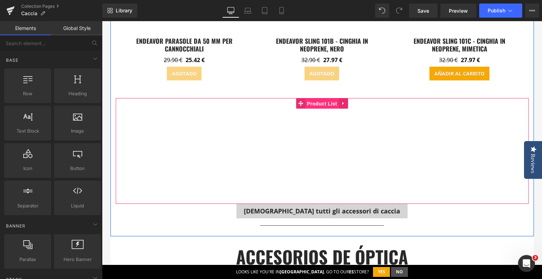
click at [314, 100] on span "Product List" at bounding box center [321, 103] width 33 height 11
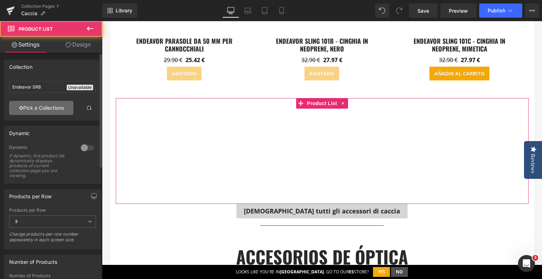
click at [37, 107] on link "Pick a Collections" at bounding box center [41, 108] width 64 height 14
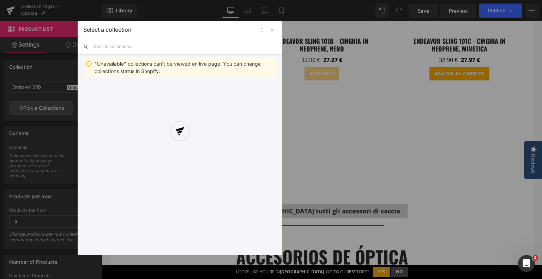
click at [140, 43] on div at bounding box center [180, 138] width 204 height 234
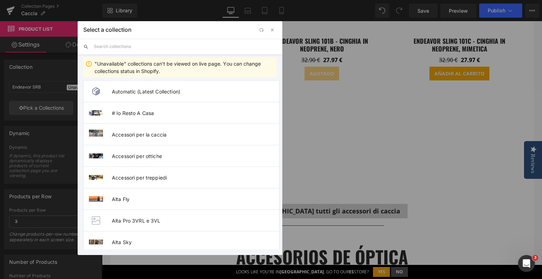
click at [136, 47] on input "text" at bounding box center [185, 47] width 183 height 16
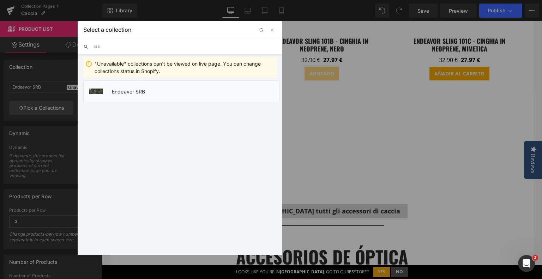
type input "srb"
click at [143, 96] on li "Endeavor SRB" at bounding box center [181, 91] width 196 height 22
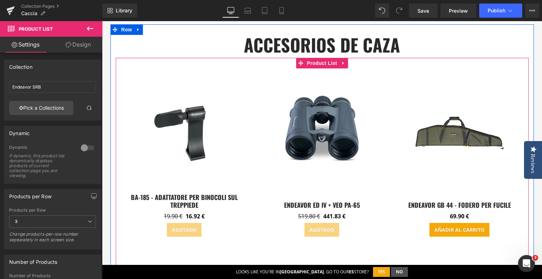
scroll to position [3881, 0]
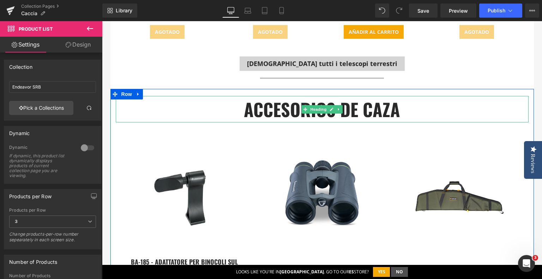
click at [348, 102] on strong "accesorios de caza" at bounding box center [322, 109] width 156 height 26
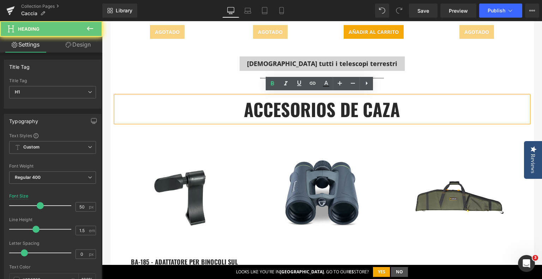
click at [348, 102] on strong "accesorios de caza" at bounding box center [322, 109] width 156 height 26
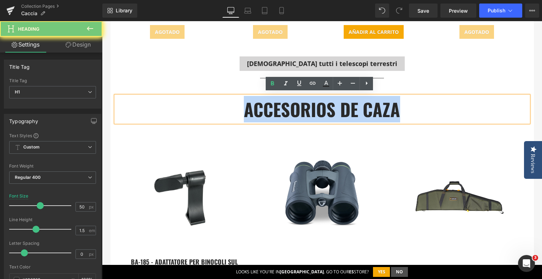
click at [348, 102] on strong "accesorios de caza" at bounding box center [322, 109] width 156 height 26
paste div
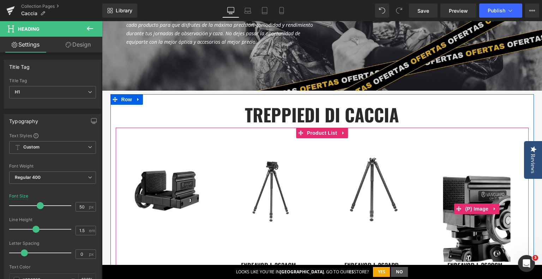
scroll to position [2683, 0]
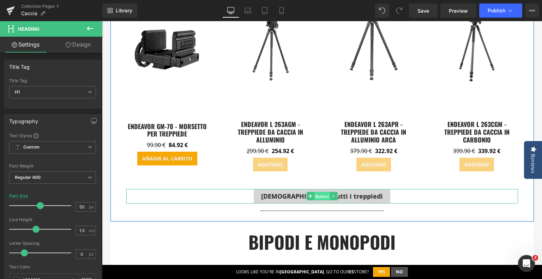
click at [320, 197] on span "Button" at bounding box center [322, 196] width 16 height 8
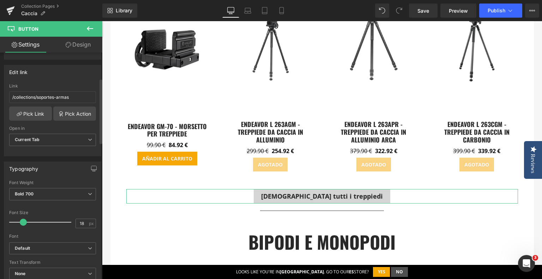
scroll to position [106, 0]
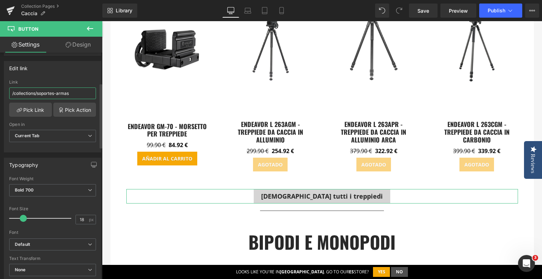
click at [70, 93] on input "/collections/soportes-armas" at bounding box center [52, 93] width 87 height 12
paste input "appoggi-fucili"
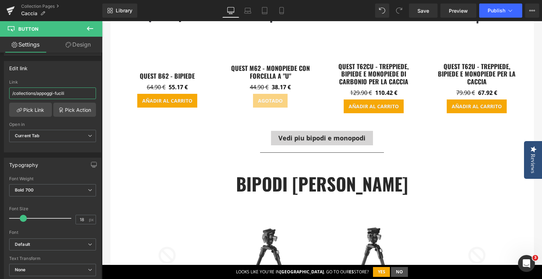
scroll to position [3035, 0]
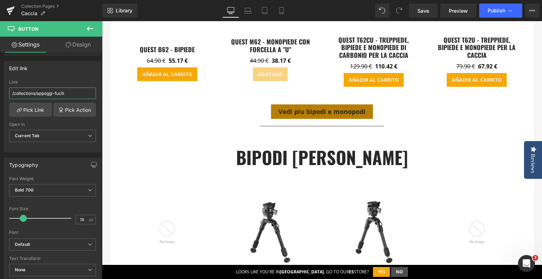
type input "/collections/appoggi-fucili"
click at [333, 109] on link at bounding box center [333, 111] width 7 height 8
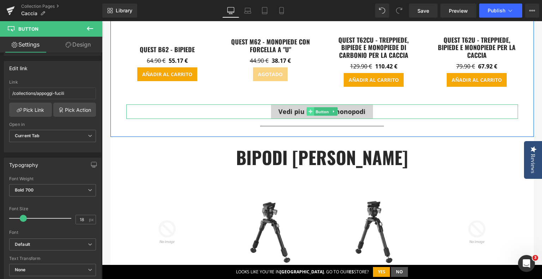
click at [310, 112] on link "Button" at bounding box center [317, 111] width 23 height 8
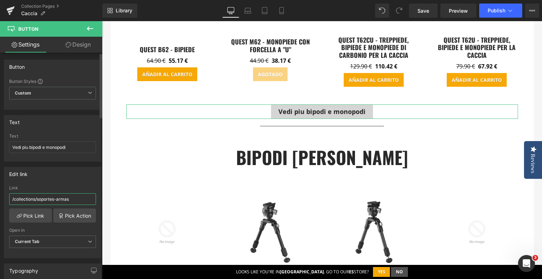
click at [55, 199] on input "/collections/soportes-armas" at bounding box center [52, 199] width 87 height 12
click at [69, 196] on input "/collections/soportes-armas" at bounding box center [52, 199] width 87 height 12
drag, startPoint x: 73, startPoint y: 198, endPoint x: 36, endPoint y: 201, distance: 36.8
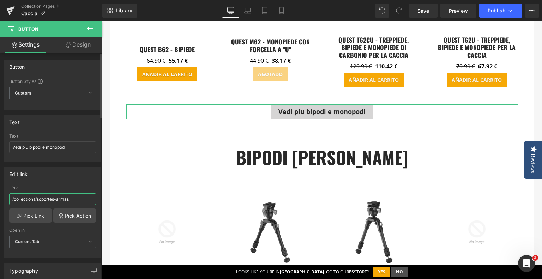
click at [36, 201] on input "/collections/soportes-armas" at bounding box center [52, 199] width 87 height 12
paste input "bipiedi-monopiedi-caccia"
type input "/collections/bipiedi-monopiedi-caccia"
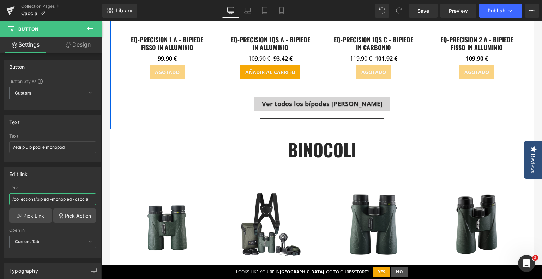
scroll to position [3317, 0]
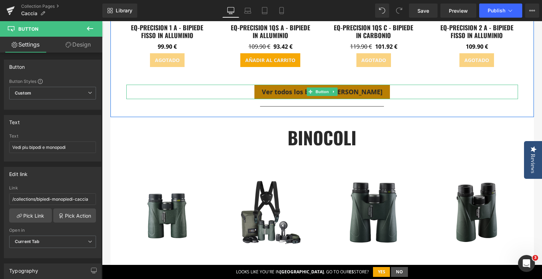
click at [317, 92] on span "Button" at bounding box center [322, 91] width 16 height 8
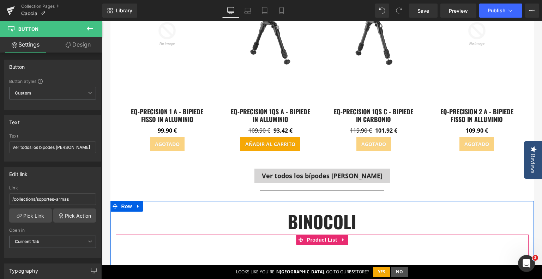
scroll to position [3212, 0]
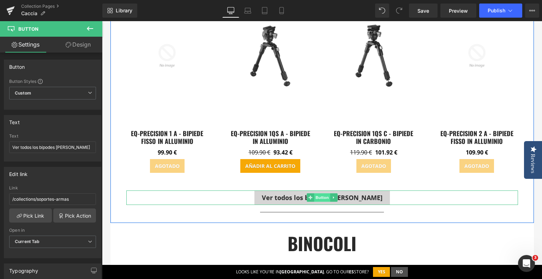
click at [316, 193] on span "Button" at bounding box center [322, 197] width 16 height 8
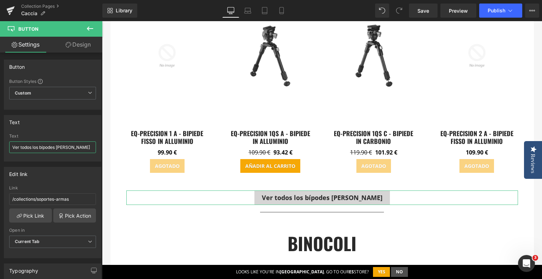
drag, startPoint x: 55, startPoint y: 146, endPoint x: -4, endPoint y: 97, distance: 76.6
click at [0, 97] on html "Button You are previewing how the will restyle your page. You can not edit Elem…" at bounding box center [271, 139] width 542 height 279
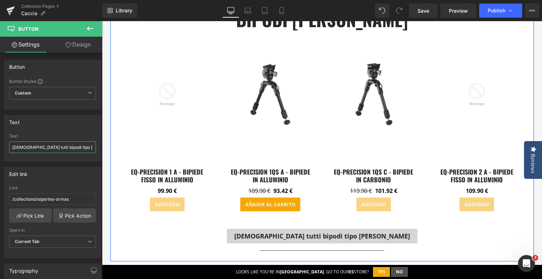
scroll to position [3176, 0]
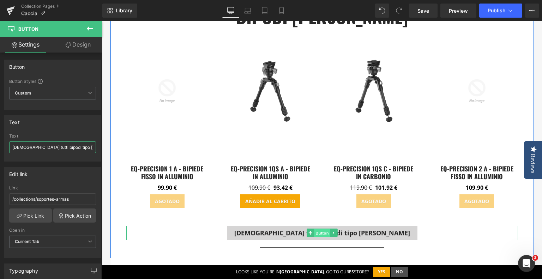
click at [317, 230] on span "Button" at bounding box center [322, 233] width 16 height 8
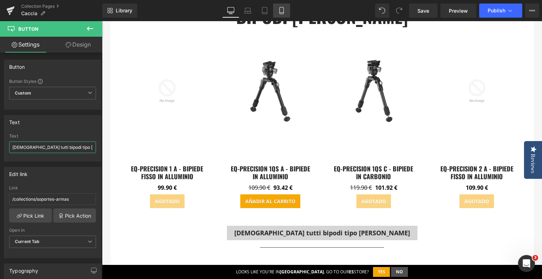
type input "[DEMOGRAPHIC_DATA] tutti bipodi tipo [PERSON_NAME]"
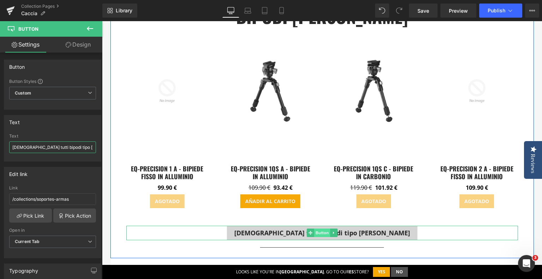
click at [314, 230] on span "Button" at bounding box center [322, 232] width 16 height 8
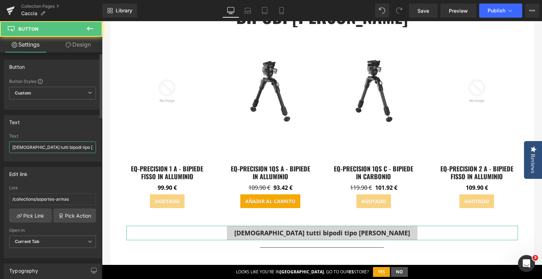
click at [56, 142] on input "[DEMOGRAPHIC_DATA] tutti bipodi tipo [PERSON_NAME]" at bounding box center [52, 147] width 87 height 12
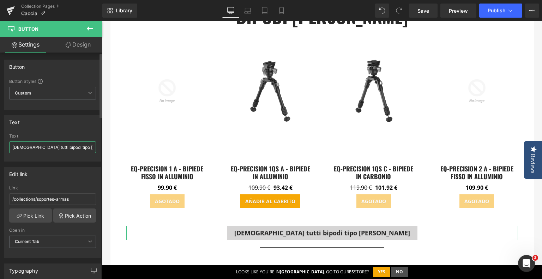
click at [56, 142] on input "[DEMOGRAPHIC_DATA] tutti bipodi tipo [PERSON_NAME]" at bounding box center [52, 147] width 87 height 12
click at [63, 127] on div "Text" at bounding box center [52, 121] width 97 height 13
click at [53, 200] on input "/collections/soportes-armas" at bounding box center [52, 199] width 87 height 12
drag, startPoint x: 69, startPoint y: 198, endPoint x: 38, endPoint y: 200, distance: 31.5
click at [38, 200] on input "/collections/soportes-armas" at bounding box center [52, 199] width 87 height 12
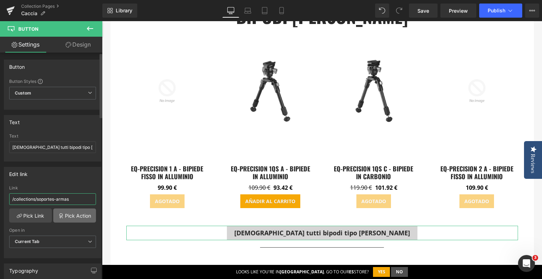
paste input "bipodi-harri"
type input "/collections/[PERSON_NAME]"
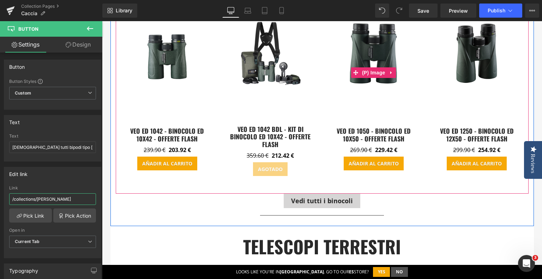
scroll to position [3529, 0]
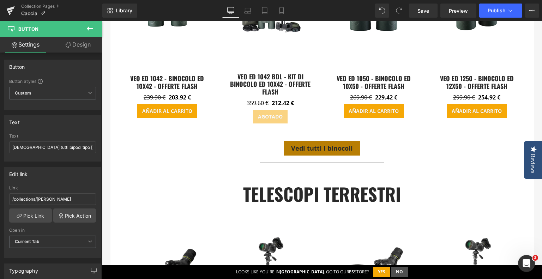
click at [314, 144] on span "Button" at bounding box center [322, 148] width 16 height 8
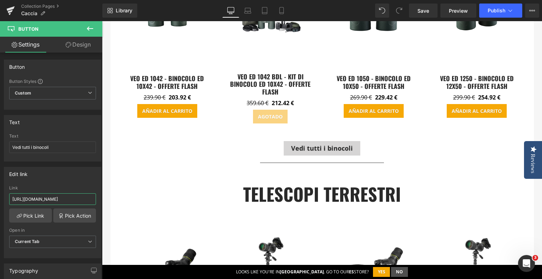
drag, startPoint x: 72, startPoint y: 197, endPoint x: -20, endPoint y: 97, distance: 136.3
click at [0, 97] on html "Button You are previewing how the will restyle your page. You can not edit Elem…" at bounding box center [271, 139] width 542 height 279
type input "/collections/binocoli"
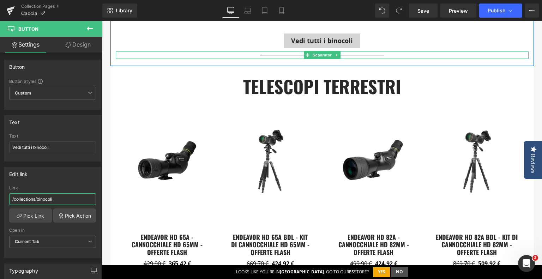
scroll to position [3740, 0]
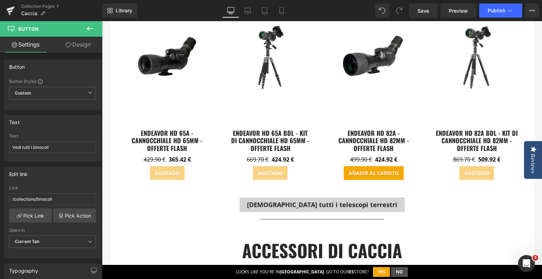
click at [314, 202] on span "Button" at bounding box center [322, 205] width 16 height 8
drag, startPoint x: 72, startPoint y: 199, endPoint x: -20, endPoint y: 97, distance: 137.6
click at [0, 97] on html "Button You are previewing how the will restyle your page. You can not edit Elem…" at bounding box center [271, 139] width 542 height 279
type input "/collections/telescopi-terrestri"
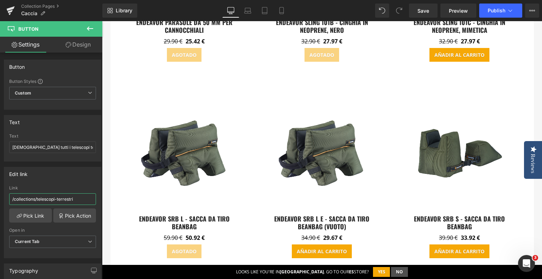
scroll to position [4551, 0]
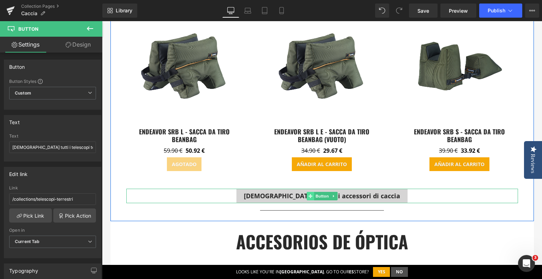
click at [311, 192] on span at bounding box center [309, 196] width 7 height 8
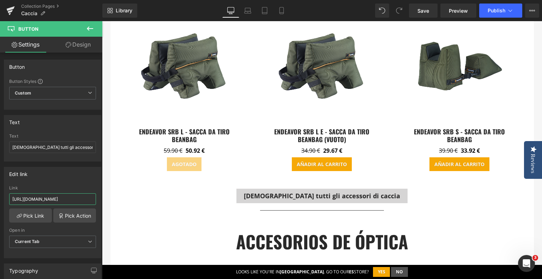
drag, startPoint x: 71, startPoint y: 196, endPoint x: -27, endPoint y: 95, distance: 140.4
click at [0, 95] on html "Button You are previewing how the will restyle your page. You can not edit Elem…" at bounding box center [271, 139] width 542 height 279
type input "/collections/accessori-caccia"
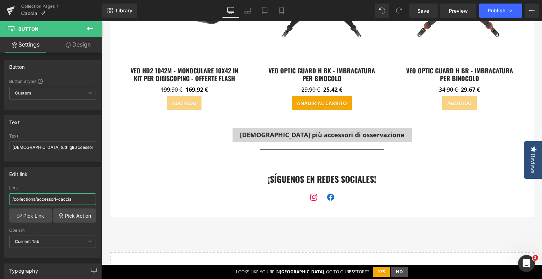
scroll to position [5221, 0]
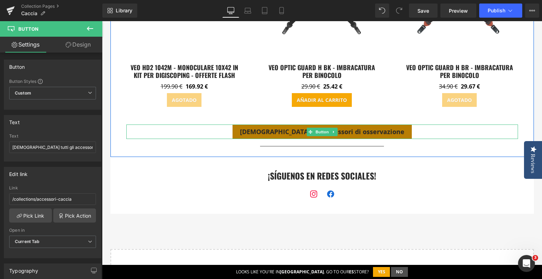
click at [314, 128] on span "Button" at bounding box center [322, 132] width 16 height 8
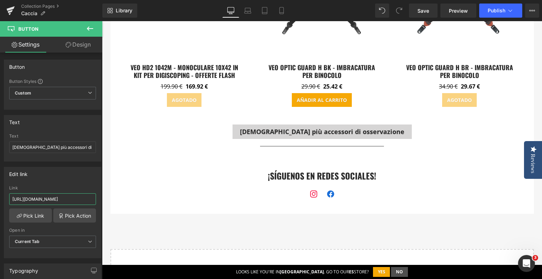
drag, startPoint x: 72, startPoint y: 196, endPoint x: -16, endPoint y: 95, distance: 134.2
click at [0, 95] on html "Button You are previewing how the will restyle your page. You can not edit Elem…" at bounding box center [271, 139] width 542 height 279
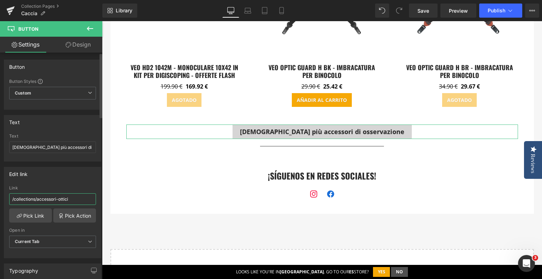
type input "/collections/accessori-ottici"
click at [63, 178] on div "Edit link" at bounding box center [52, 173] width 97 height 13
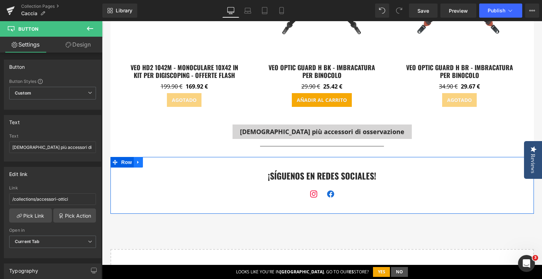
click at [137, 161] on icon at bounding box center [137, 162] width 1 height 3
click at [145, 160] on icon at bounding box center [147, 162] width 5 height 5
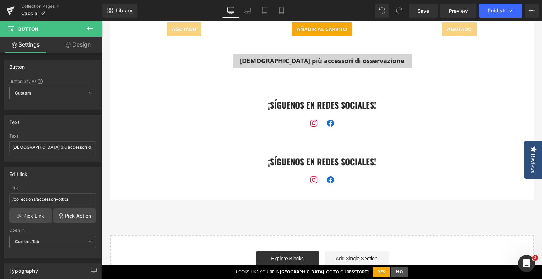
scroll to position [5240, 0]
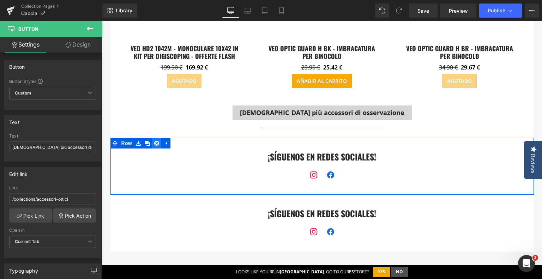
click at [154, 141] on icon at bounding box center [156, 143] width 5 height 5
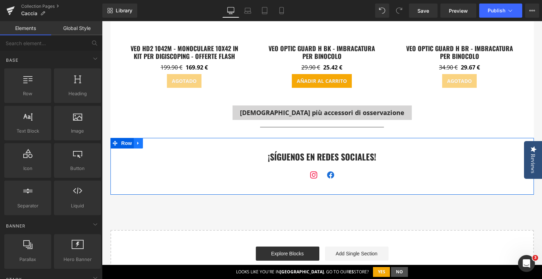
click at [136, 141] on icon at bounding box center [138, 143] width 5 height 5
click at [154, 141] on icon at bounding box center [156, 143] width 5 height 5
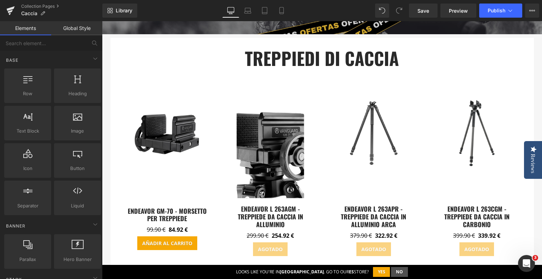
scroll to position [2490, 0]
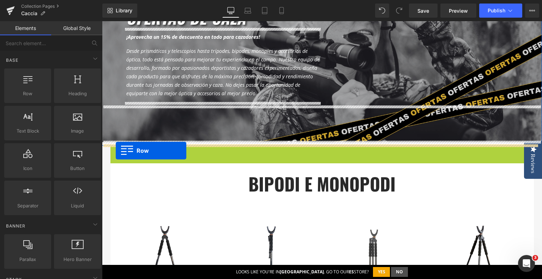
drag, startPoint x: 112, startPoint y: 150, endPoint x: 116, endPoint y: 151, distance: 3.9
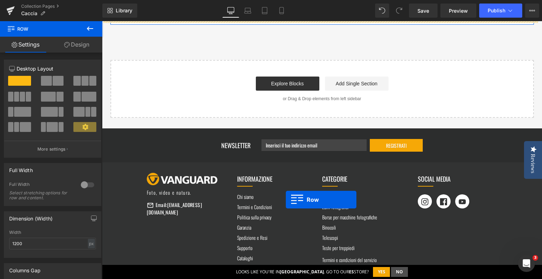
scroll to position [5090, 0]
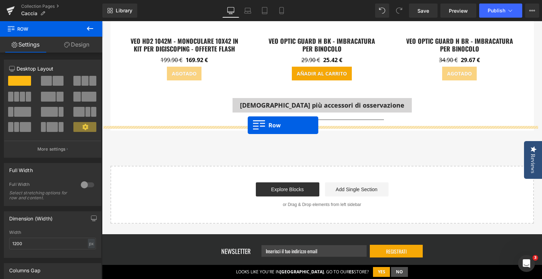
drag, startPoint x: 112, startPoint y: 72, endPoint x: 248, endPoint y: 126, distance: 145.4
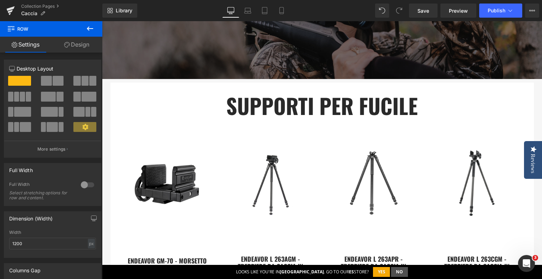
scroll to position [172, 0]
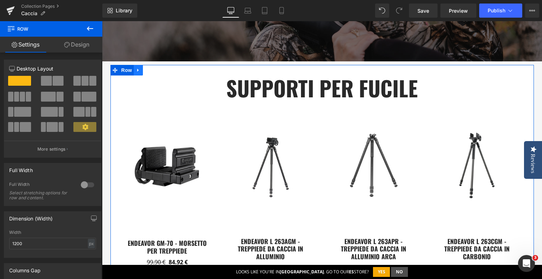
click at [136, 69] on icon at bounding box center [138, 69] width 5 height 5
click at [154, 68] on icon at bounding box center [156, 69] width 5 height 5
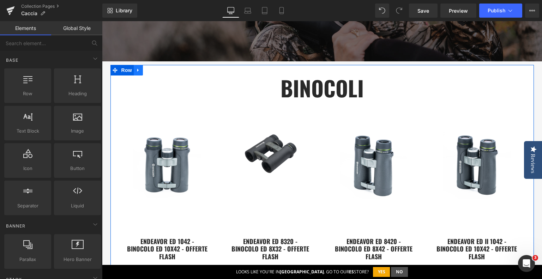
click at [136, 71] on icon at bounding box center [138, 69] width 5 height 5
click at [155, 69] on icon at bounding box center [156, 70] width 5 height 5
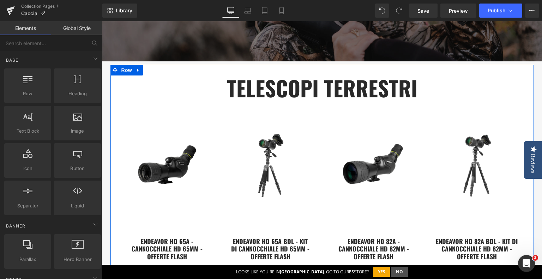
click at [137, 70] on icon at bounding box center [137, 69] width 1 height 3
click at [154, 69] on icon at bounding box center [156, 70] width 5 height 5
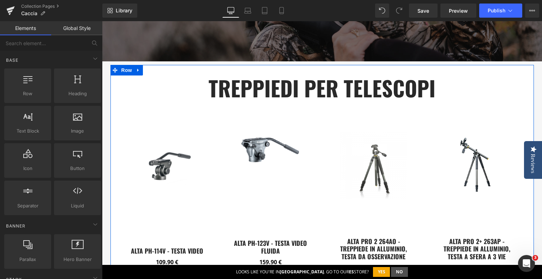
click at [134, 69] on link at bounding box center [138, 70] width 9 height 11
click at [155, 69] on icon at bounding box center [156, 70] width 5 height 5
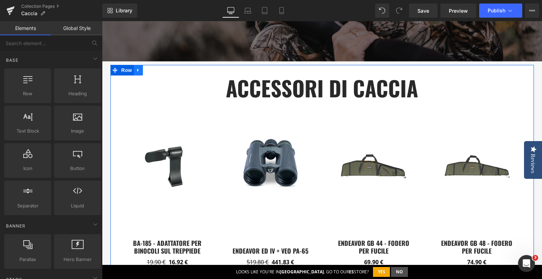
click at [137, 69] on icon at bounding box center [137, 69] width 1 height 3
click at [154, 68] on icon at bounding box center [156, 70] width 5 height 5
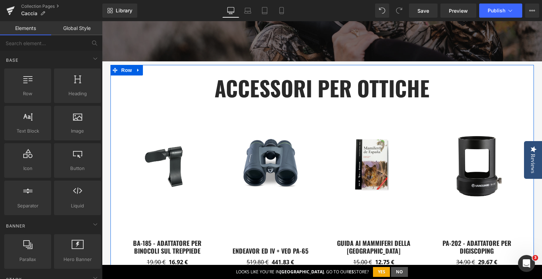
click at [137, 69] on icon at bounding box center [137, 69] width 1 height 3
click at [155, 67] on link at bounding box center [156, 70] width 9 height 11
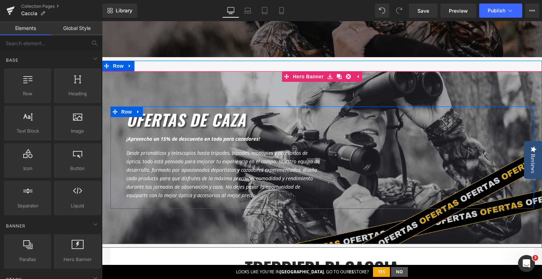
scroll to position [141, 0]
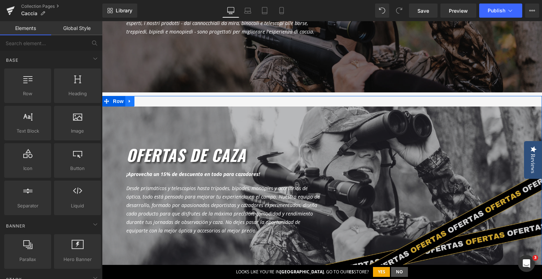
click at [127, 103] on icon at bounding box center [129, 100] width 5 height 5
click at [146, 99] on icon at bounding box center [148, 101] width 5 height 5
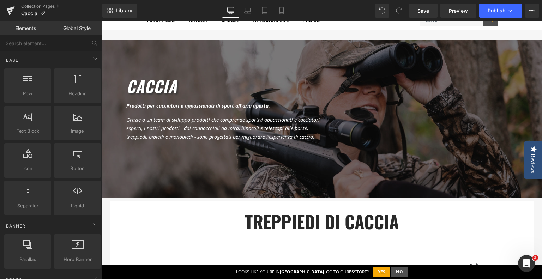
scroll to position [0, 0]
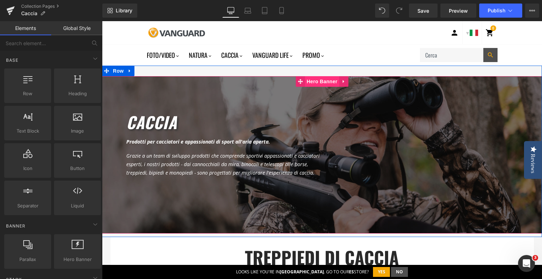
drag, startPoint x: 317, startPoint y: 81, endPoint x: 310, endPoint y: 76, distance: 8.6
click at [317, 81] on span "Hero Banner" at bounding box center [322, 81] width 34 height 11
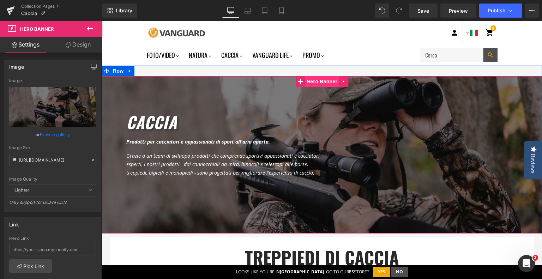
click at [309, 85] on span "Hero Banner" at bounding box center [322, 81] width 34 height 11
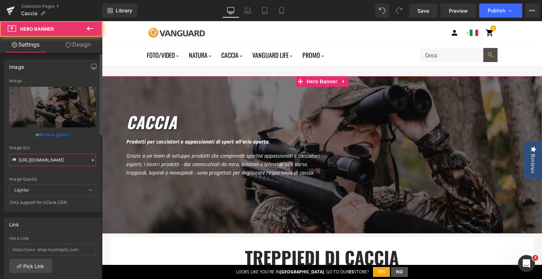
click at [62, 161] on input "[URL][DOMAIN_NAME]" at bounding box center [52, 160] width 87 height 12
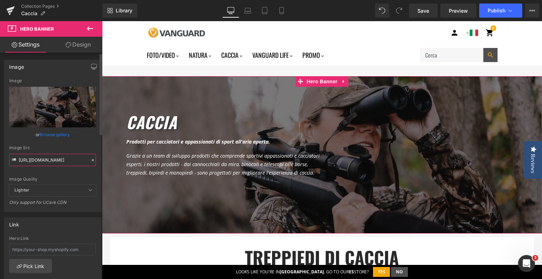
click at [62, 161] on input "[URL][DOMAIN_NAME]" at bounding box center [52, 160] width 87 height 12
paste input "it_-_PROMO_caccia_Header_desktop_1920x800_a5a00e71-a872-450c-b391-3a750c2a8e0e.…"
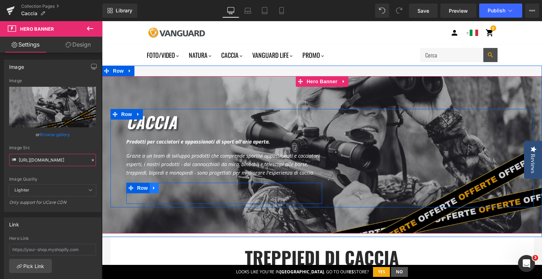
type input "[URL][DOMAIN_NAME]"
click at [152, 190] on icon at bounding box center [154, 187] width 5 height 5
click at [153, 189] on icon at bounding box center [154, 187] width 5 height 5
click at [170, 187] on icon at bounding box center [172, 187] width 5 height 5
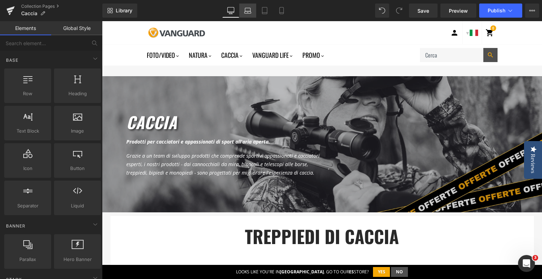
click at [245, 10] on icon at bounding box center [247, 10] width 7 height 7
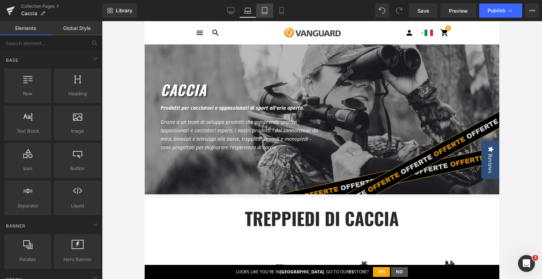
click at [259, 10] on link "Tablet" at bounding box center [264, 11] width 17 height 14
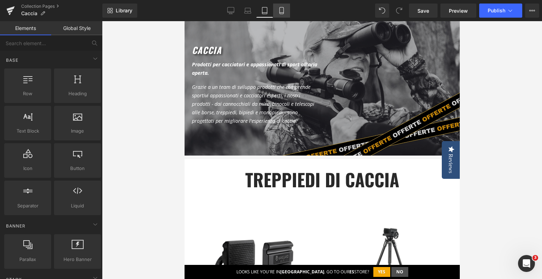
click at [277, 7] on link "Mobile" at bounding box center [281, 11] width 17 height 14
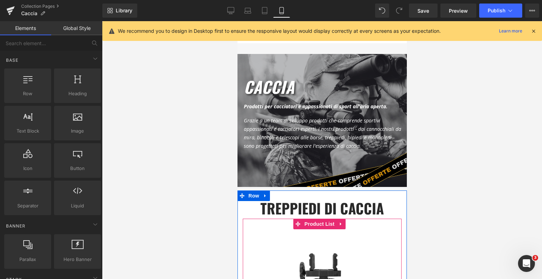
scroll to position [0, 0]
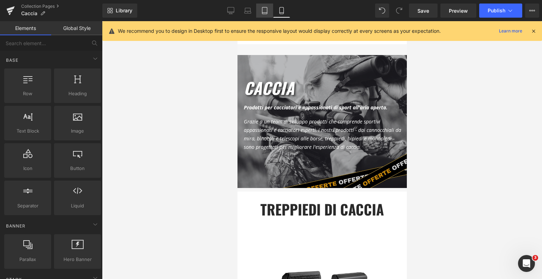
click at [264, 11] on icon at bounding box center [264, 10] width 7 height 7
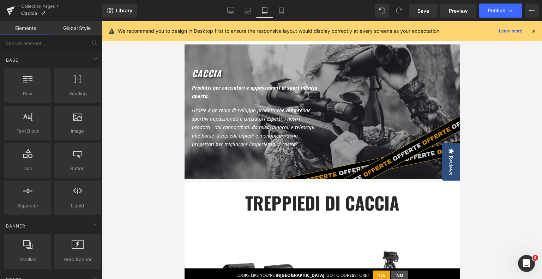
scroll to position [23, 0]
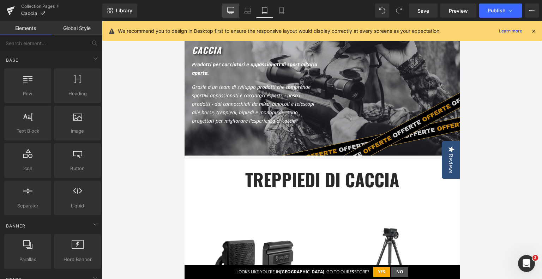
click at [234, 7] on icon at bounding box center [230, 9] width 7 height 5
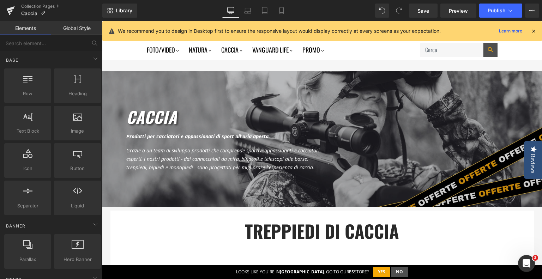
scroll to position [0, 0]
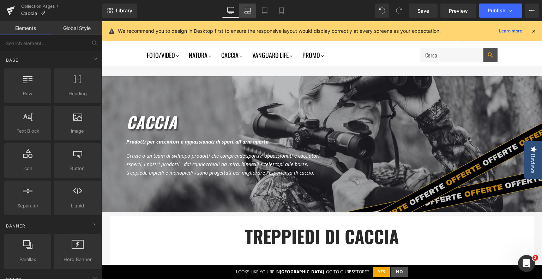
click at [253, 9] on link "Laptop" at bounding box center [247, 11] width 17 height 14
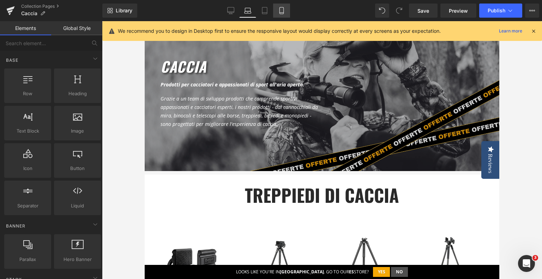
click at [274, 12] on link "Mobile" at bounding box center [281, 11] width 17 height 14
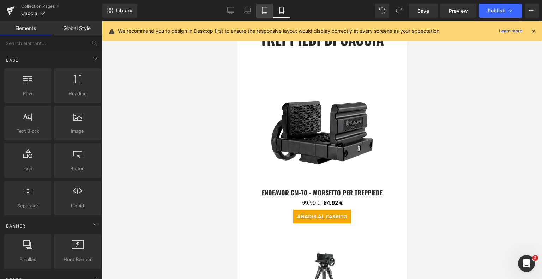
click at [267, 13] on icon at bounding box center [264, 10] width 5 height 7
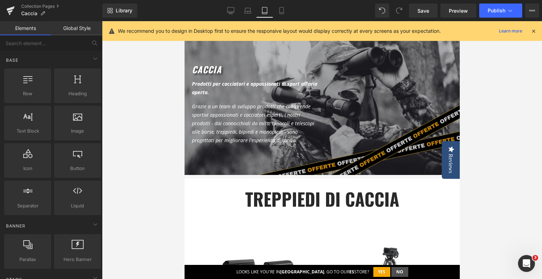
scroll to position [0, 0]
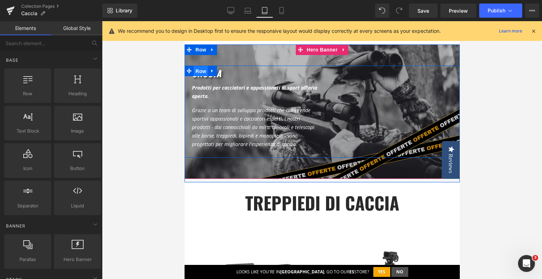
click at [201, 70] on span "Row" at bounding box center [200, 71] width 14 height 11
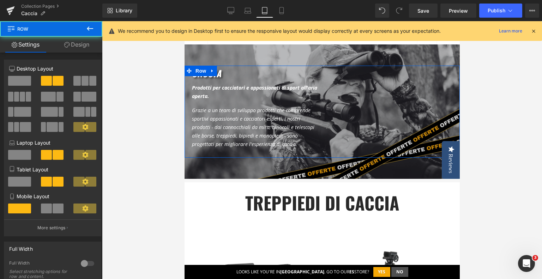
click at [81, 44] on link "Design" at bounding box center [76, 45] width 51 height 16
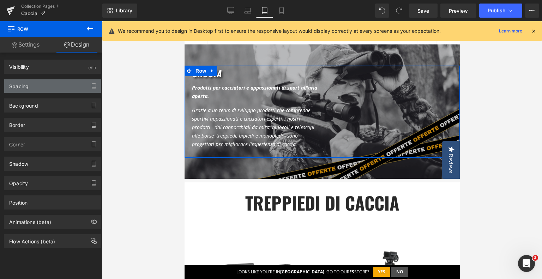
click at [31, 83] on div "Spacing" at bounding box center [52, 85] width 97 height 13
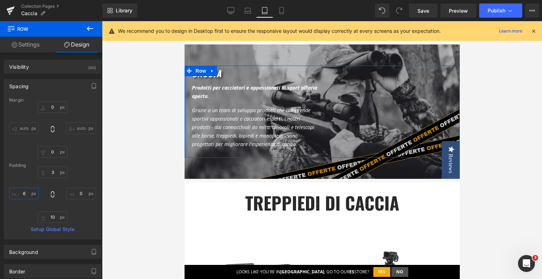
click at [24, 195] on input "6" at bounding box center [24, 194] width 30 height 12
type input "20"
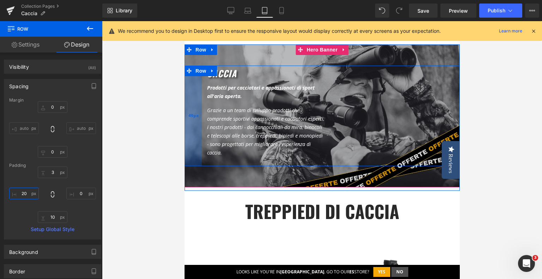
drag, startPoint x: 184, startPoint y: 84, endPoint x: 195, endPoint y: 84, distance: 10.2
click at [195, 84] on div "49px" at bounding box center [192, 116] width 17 height 100
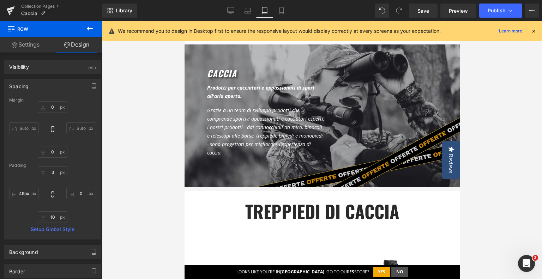
click at [163, 97] on div at bounding box center [322, 150] width 440 height 258
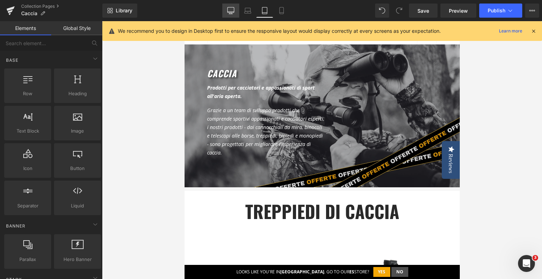
click at [226, 10] on link "Desktop" at bounding box center [230, 11] width 17 height 14
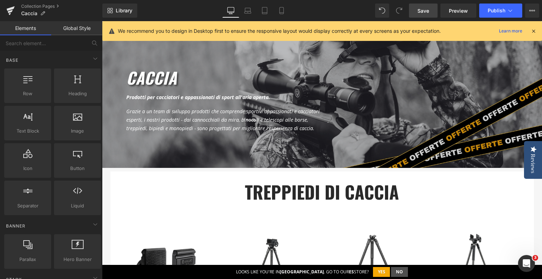
click at [423, 11] on span "Save" at bounding box center [423, 10] width 12 height 7
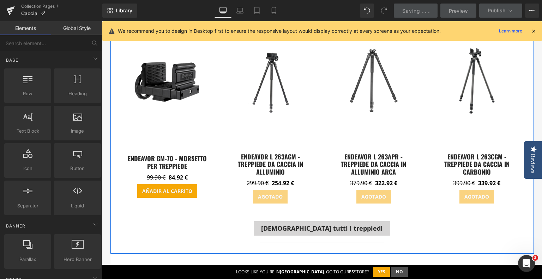
scroll to position [256, 0]
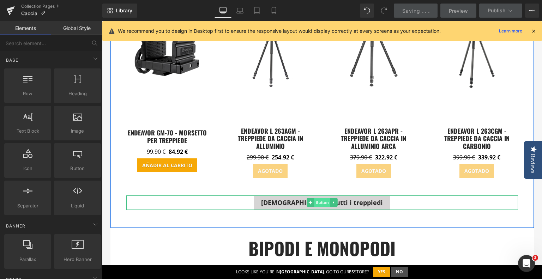
click at [316, 201] on span "Button" at bounding box center [322, 202] width 16 height 8
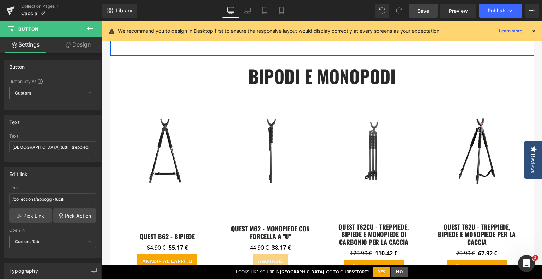
scroll to position [573, 0]
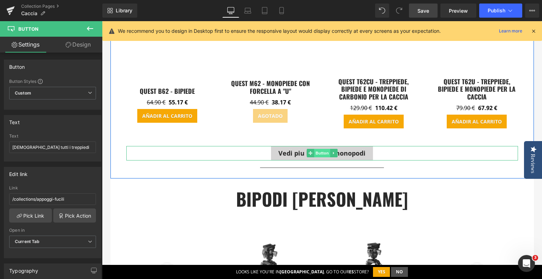
click at [314, 152] on span "Button" at bounding box center [322, 153] width 16 height 8
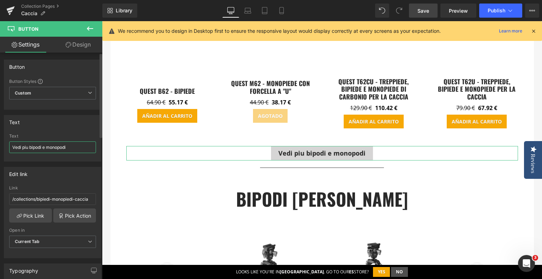
drag, startPoint x: 74, startPoint y: 148, endPoint x: 10, endPoint y: 147, distance: 64.5
click at [10, 147] on input "Vedi piu bipodi e monopodi" at bounding box center [52, 147] width 87 height 12
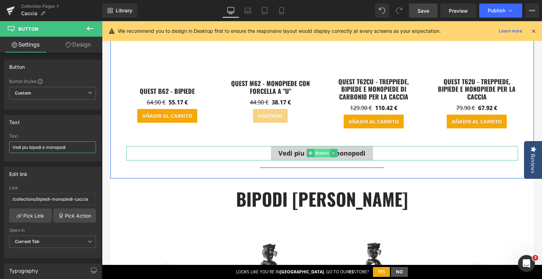
click at [322, 152] on span "Button" at bounding box center [322, 153] width 16 height 8
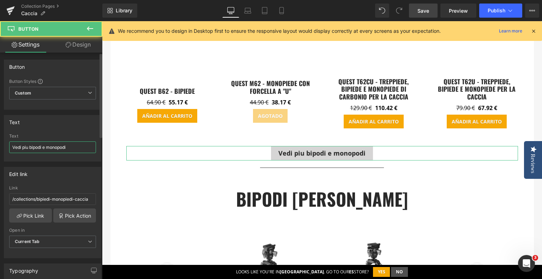
click at [42, 146] on input "Vedi piu bipodi e monopodi" at bounding box center [52, 147] width 87 height 12
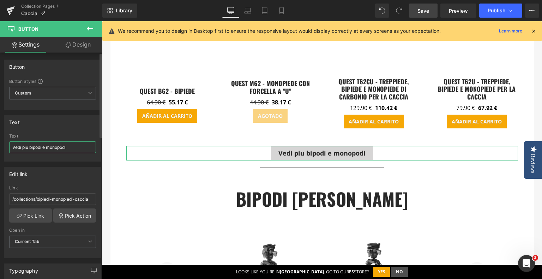
paste input "Scopri altri bipiedi e monopie"
click at [37, 143] on input "Scopri altri bipiedi e monopiedi" at bounding box center [52, 147] width 87 height 12
click at [62, 148] on input "Scopri altri bipodi e monopiedi" at bounding box center [52, 147] width 87 height 12
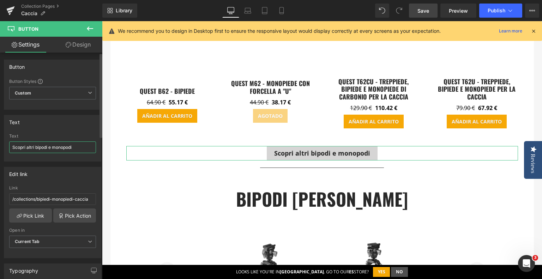
type input "Scopri altri bipodi e monopodi"
click at [81, 130] on div "Text [DEMOGRAPHIC_DATA] piu bipodi e monopodi Text Scopri altri bipodi e monopo…" at bounding box center [52, 138] width 97 height 47
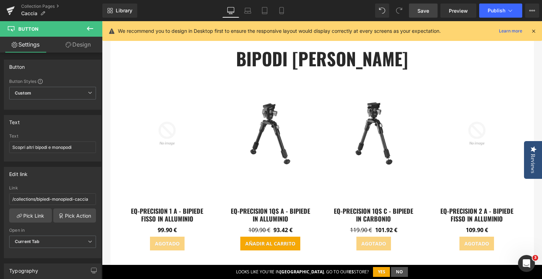
scroll to position [679, 0]
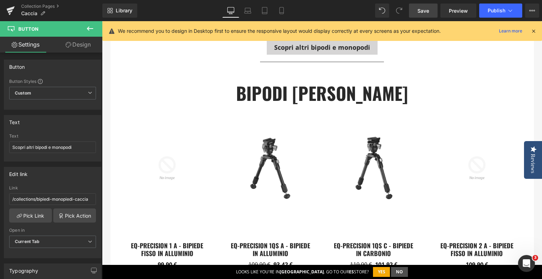
click at [423, 14] on span "Save" at bounding box center [423, 10] width 12 height 7
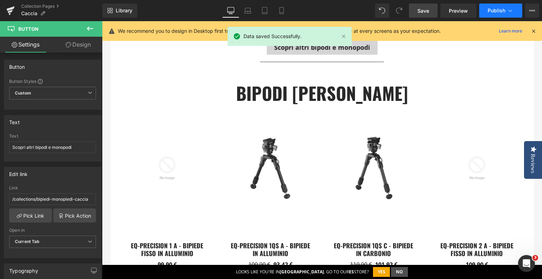
click at [504, 13] on span "Publish" at bounding box center [496, 11] width 18 height 6
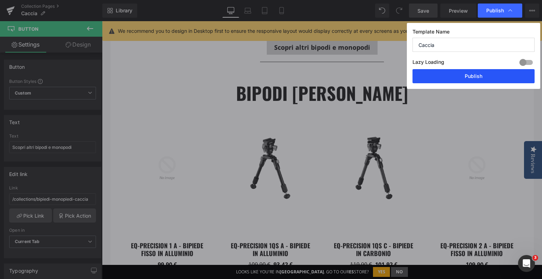
drag, startPoint x: 466, startPoint y: 77, endPoint x: 364, endPoint y: 55, distance: 104.1
click at [466, 77] on button "Publish" at bounding box center [473, 76] width 122 height 14
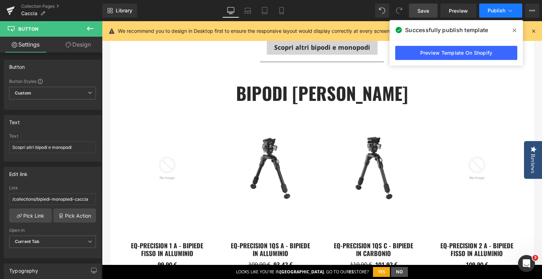
click at [515, 10] on button "Publish" at bounding box center [500, 11] width 43 height 14
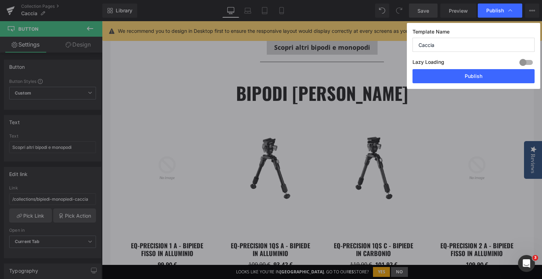
click at [515, 10] on div "Publish" at bounding box center [499, 11] width 44 height 14
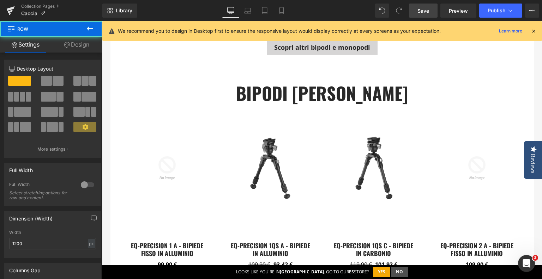
click at [102, 21] on div at bounding box center [102, 21] width 0 height 0
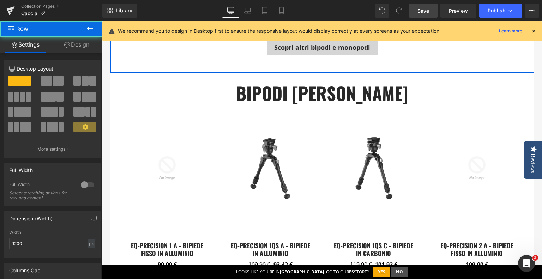
click at [512, 83] on h1 "Bipodi [PERSON_NAME]" at bounding box center [322, 93] width 413 height 26
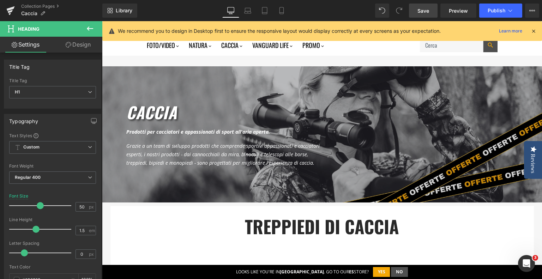
scroll to position [0, 0]
